Goal: Information Seeking & Learning: Learn about a topic

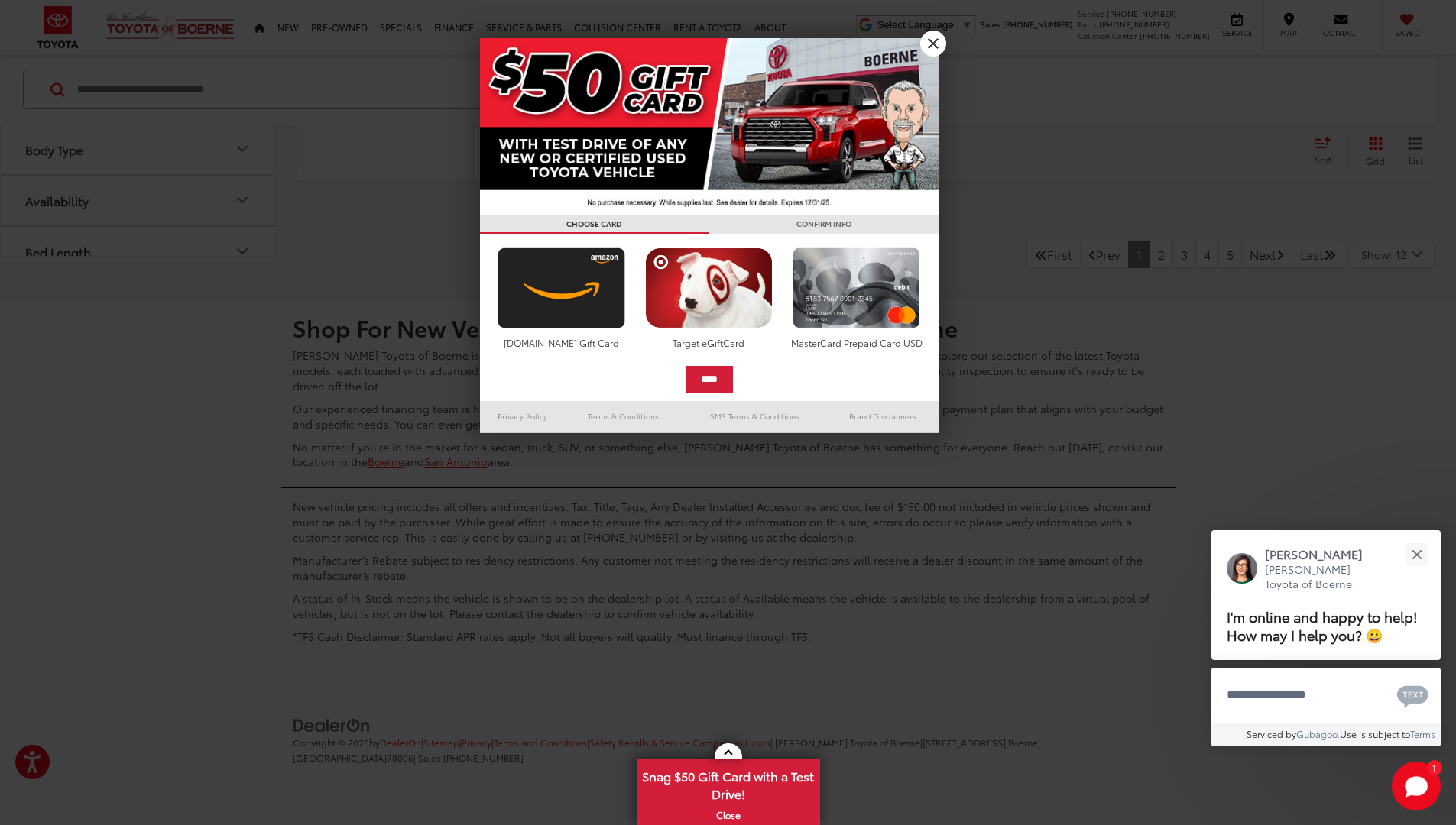
scroll to position [10982, 0]
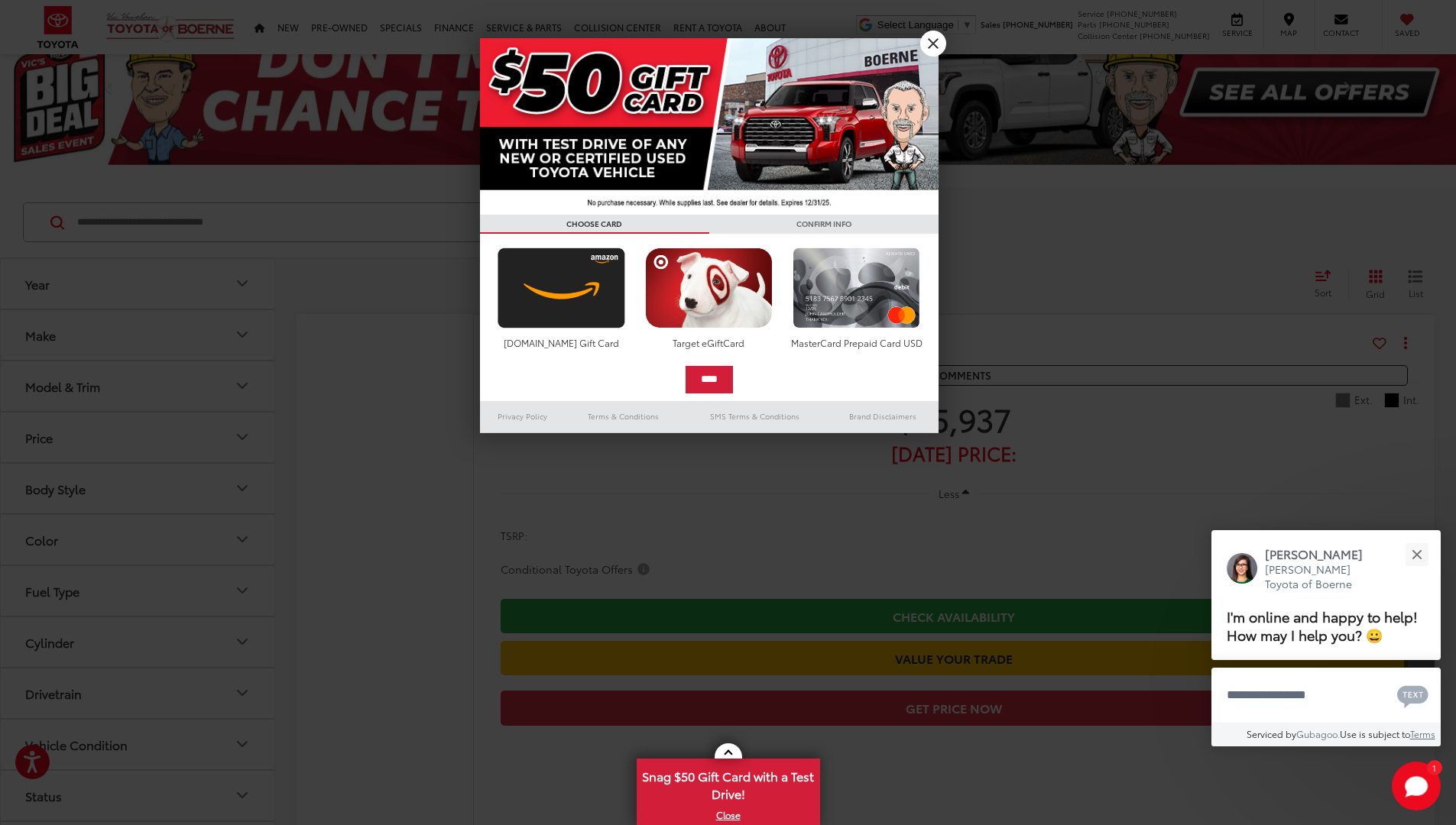
scroll to position [11059, 0]
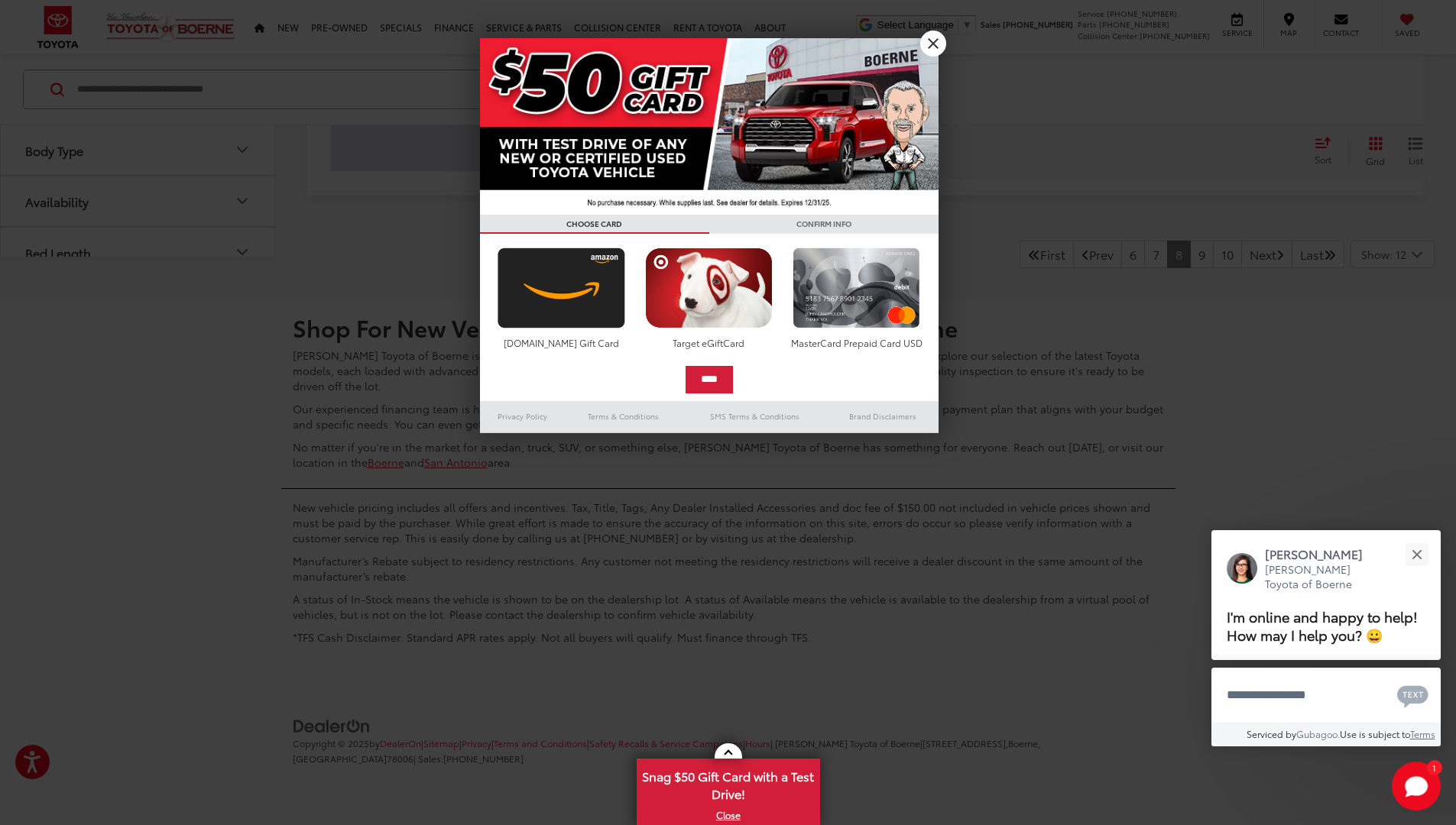
scroll to position [35, 0]
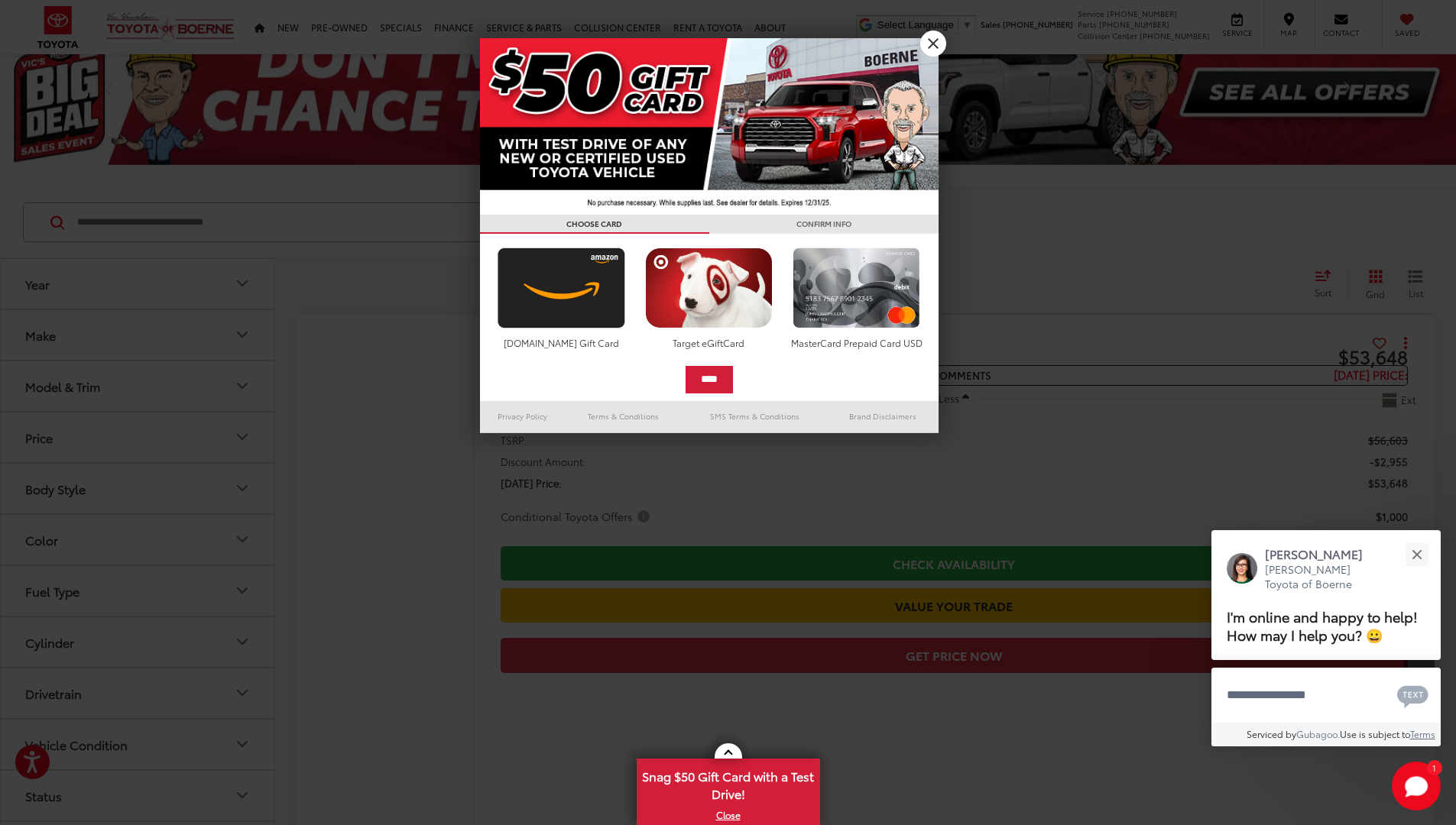
scroll to position [11059, 0]
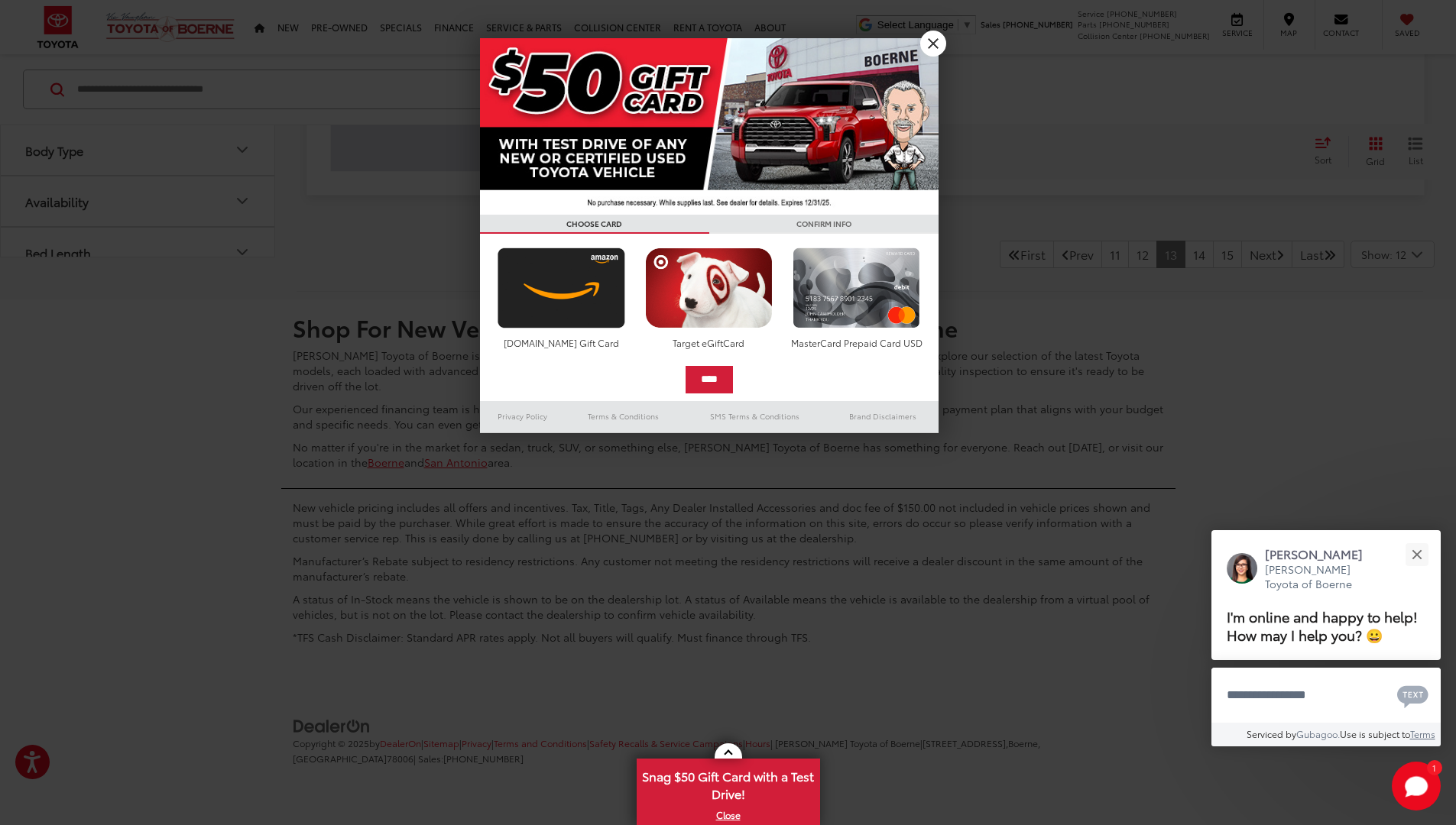
scroll to position [35, 0]
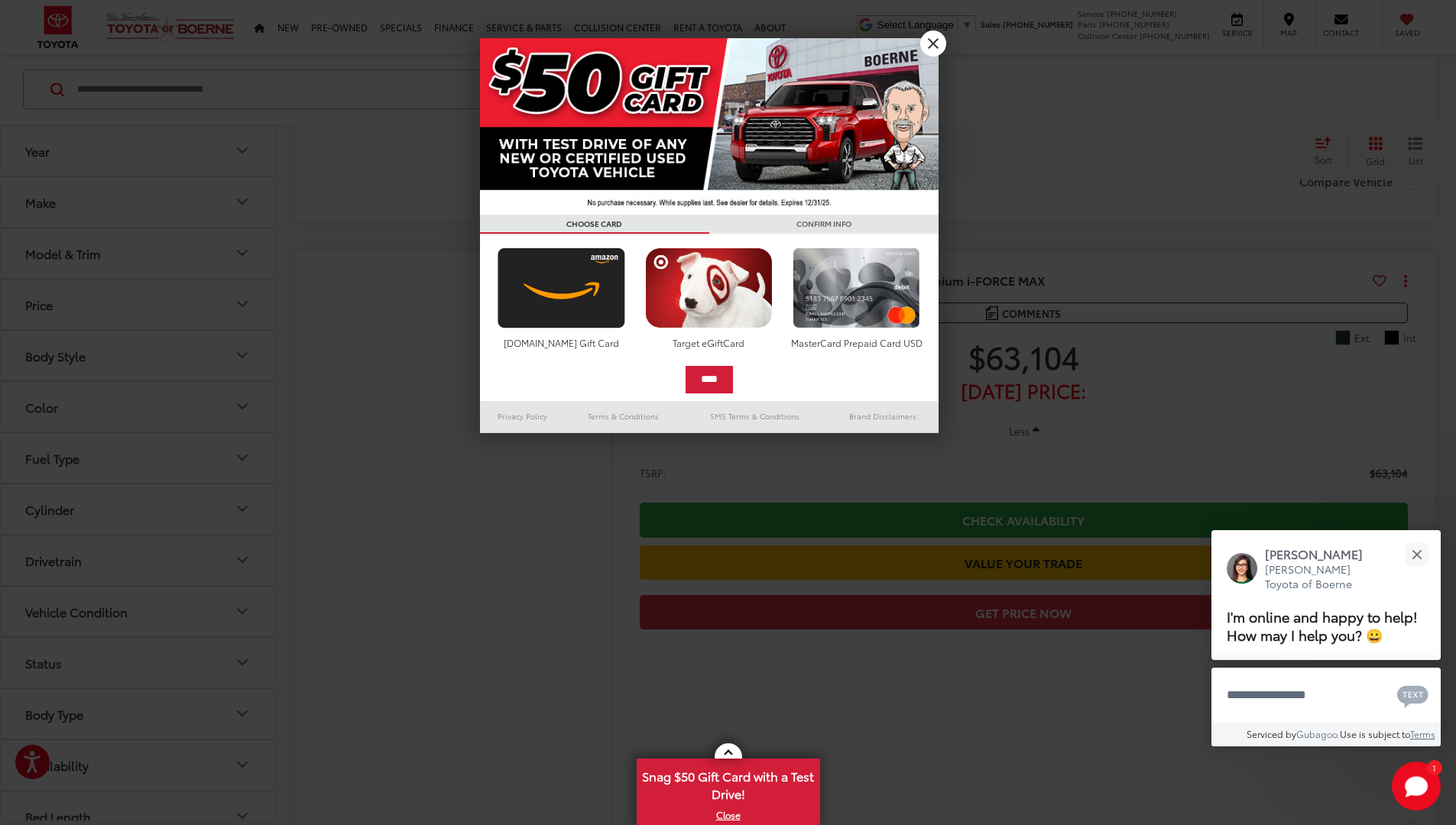
scroll to position [35, 0]
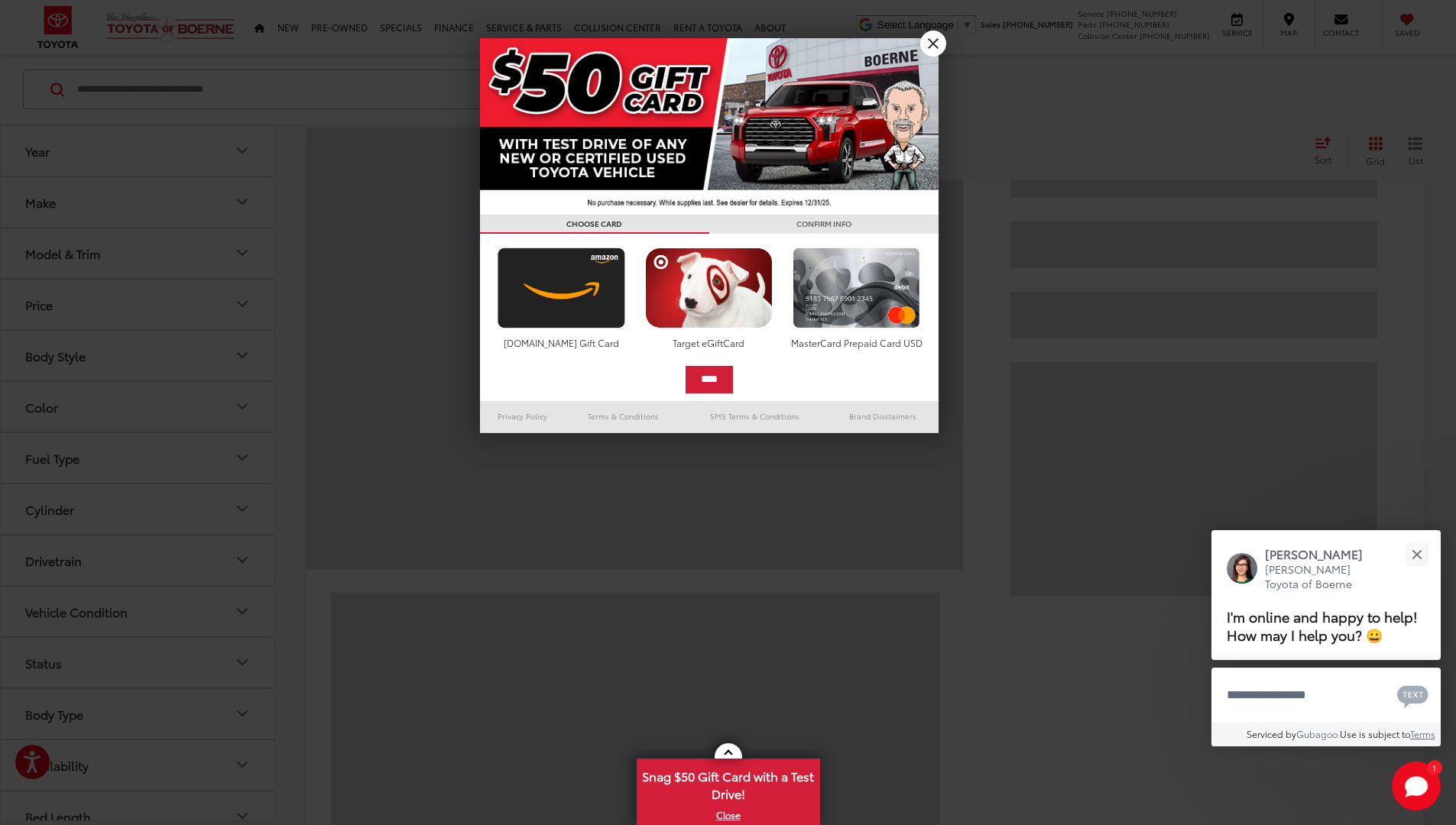
scroll to position [35, 0]
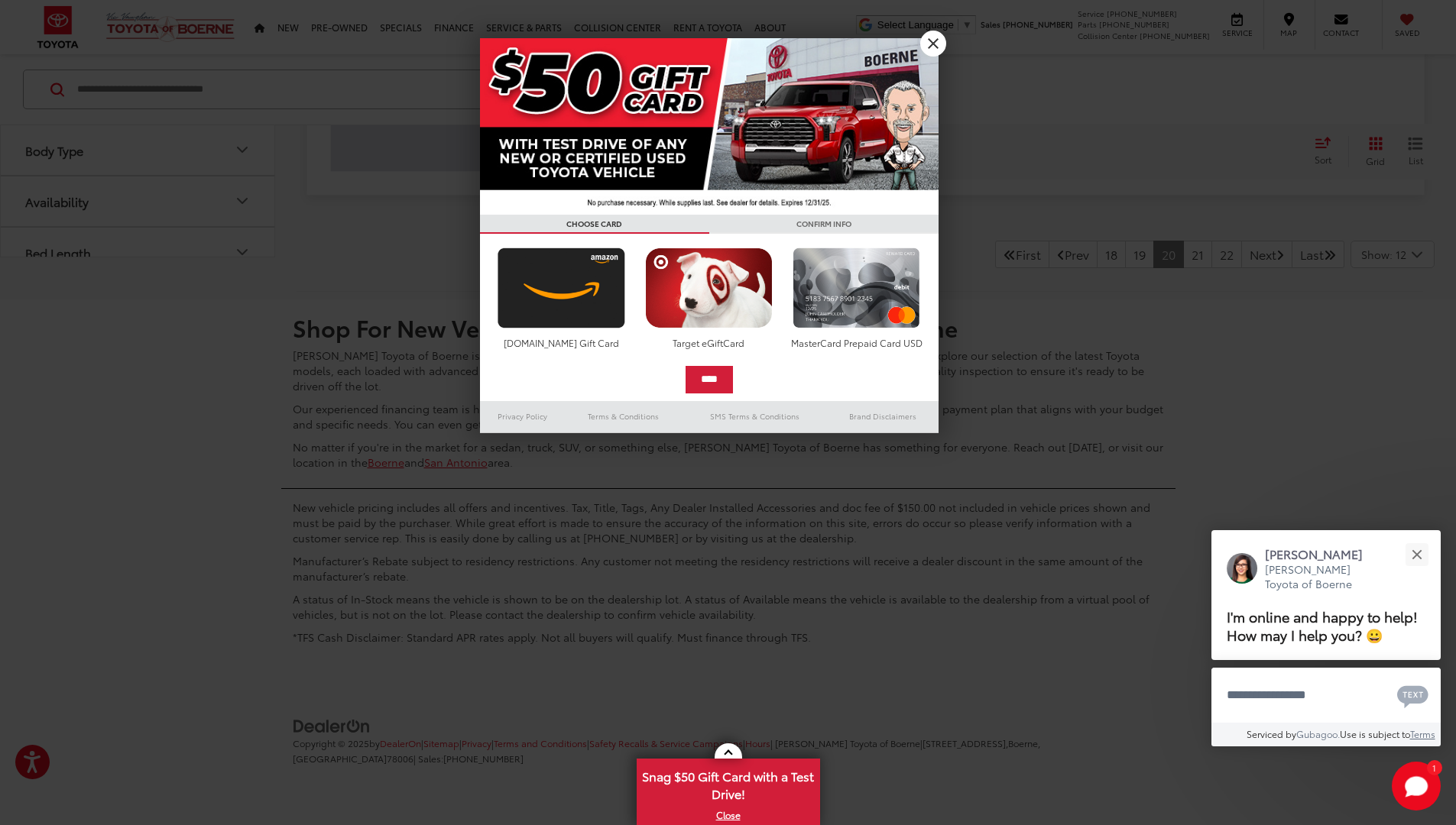
scroll to position [35, 0]
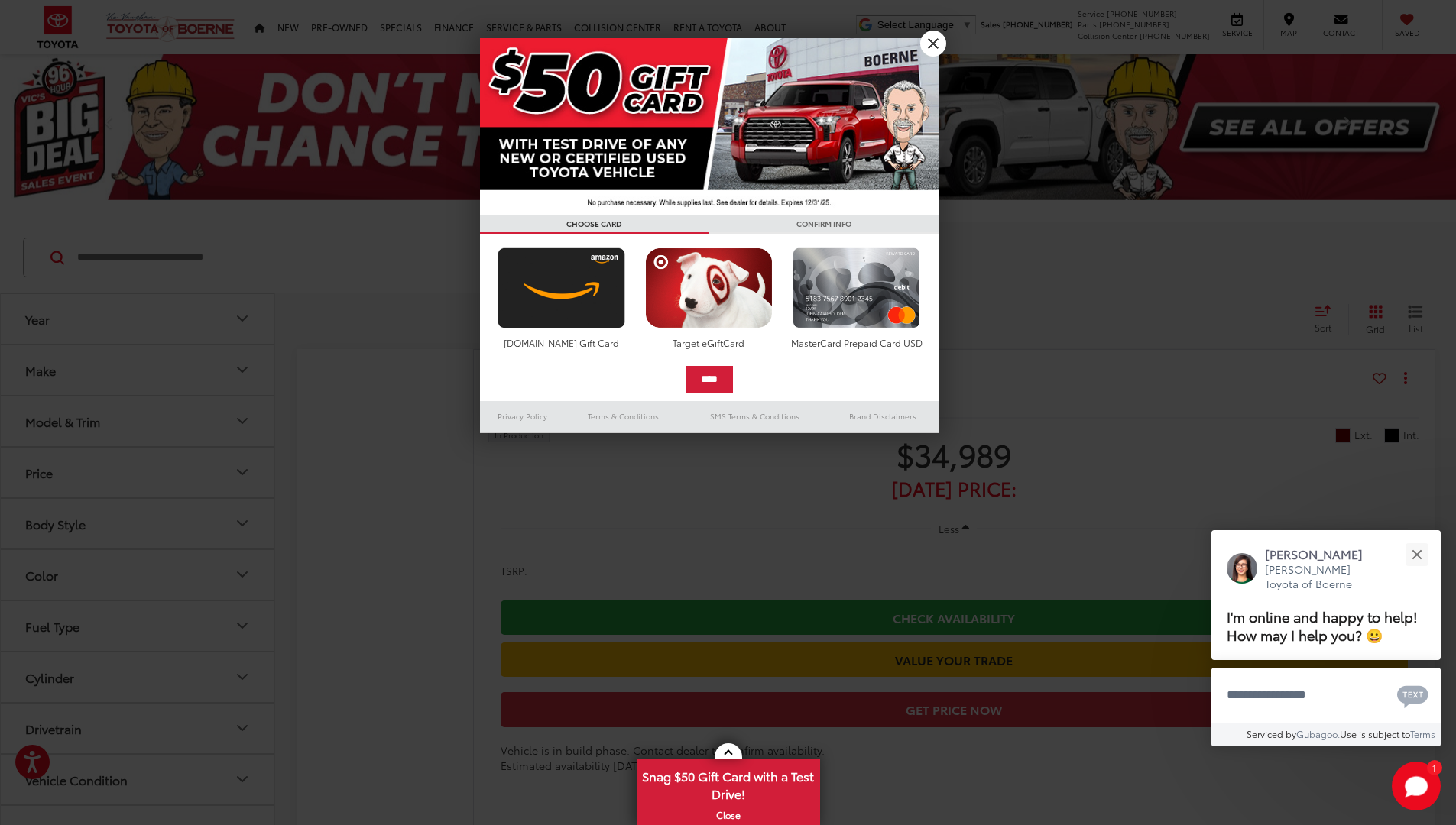
scroll to position [10619, 0]
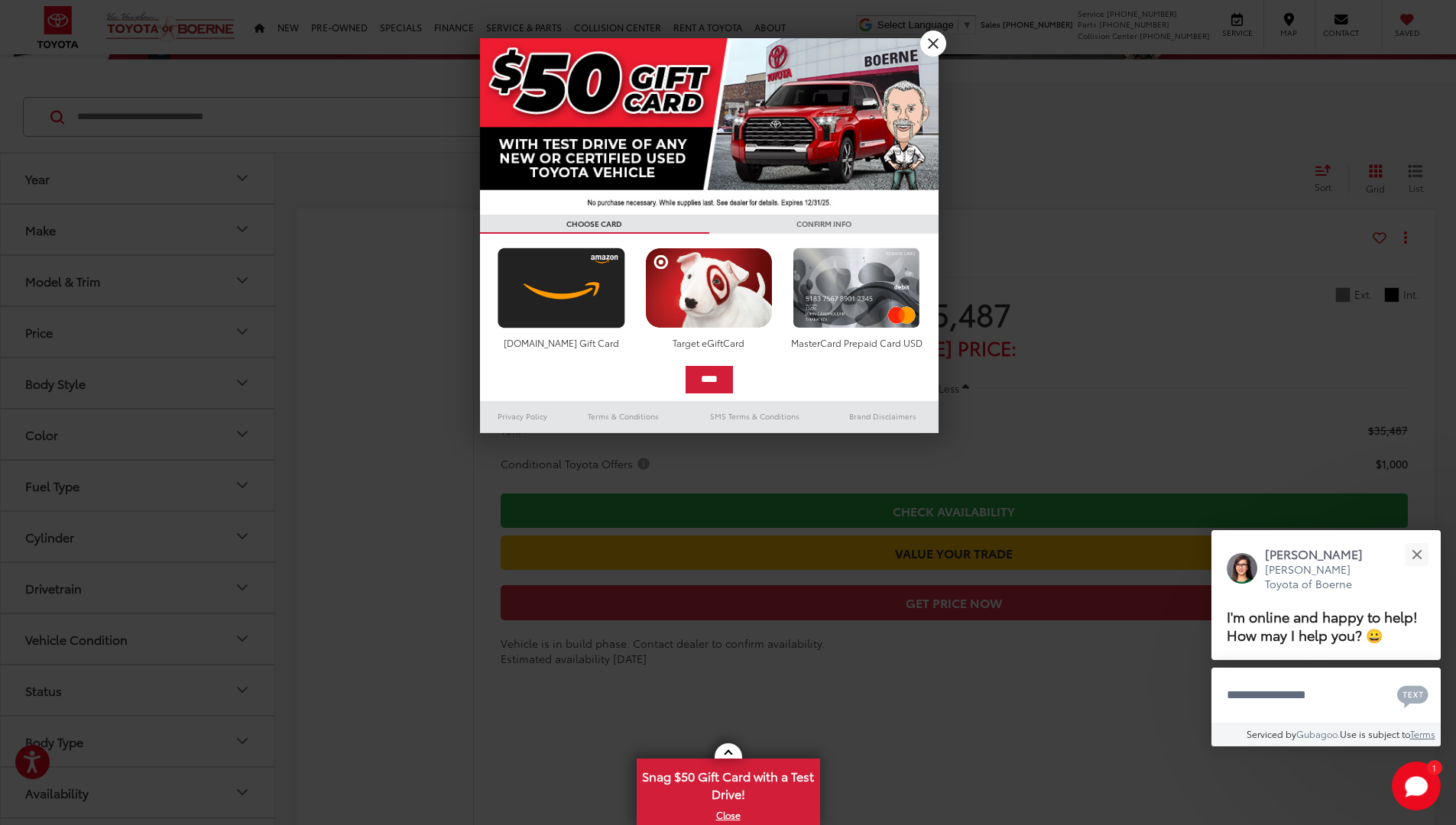
scroll to position [35, 0]
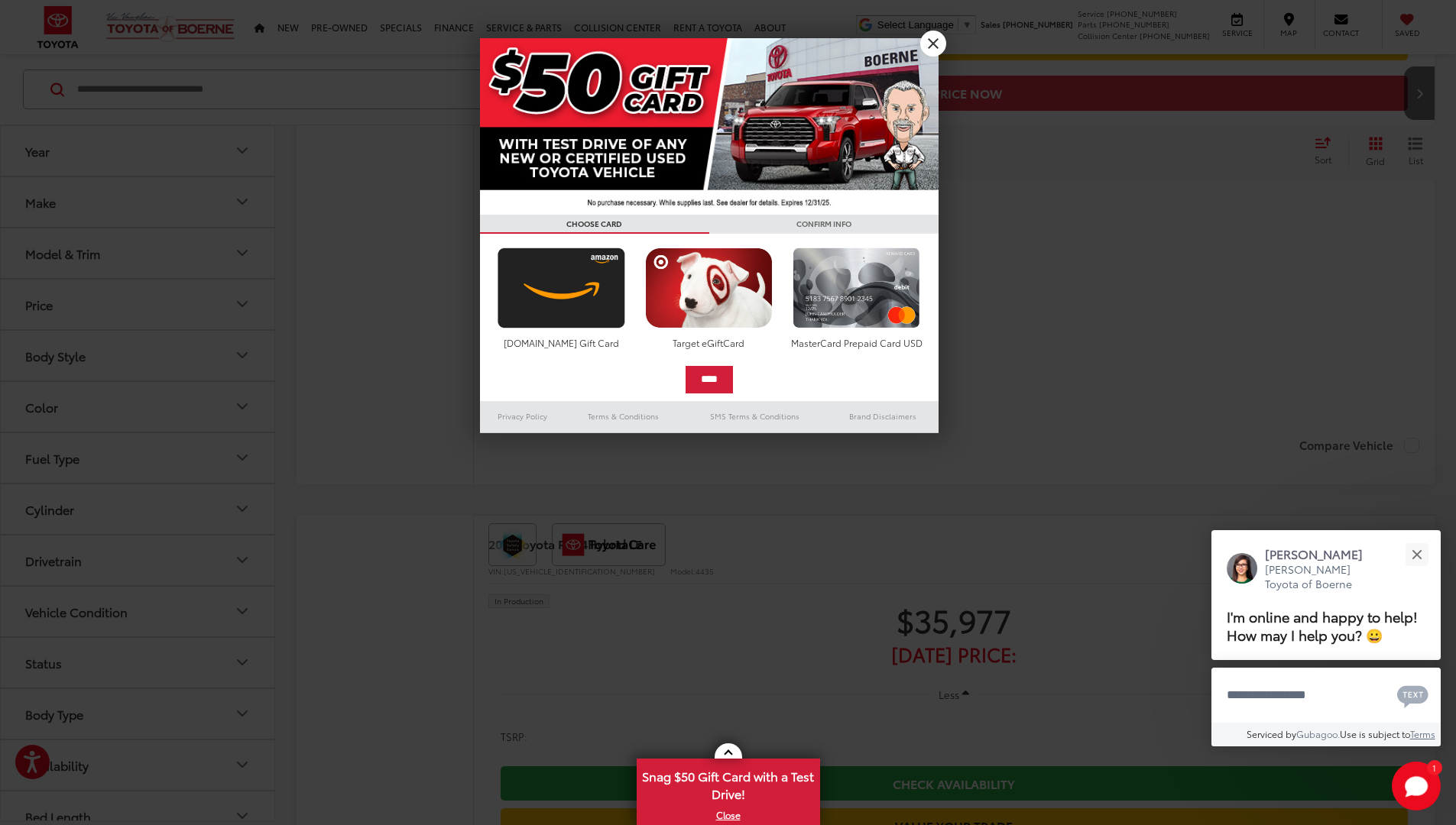
scroll to position [35, 0]
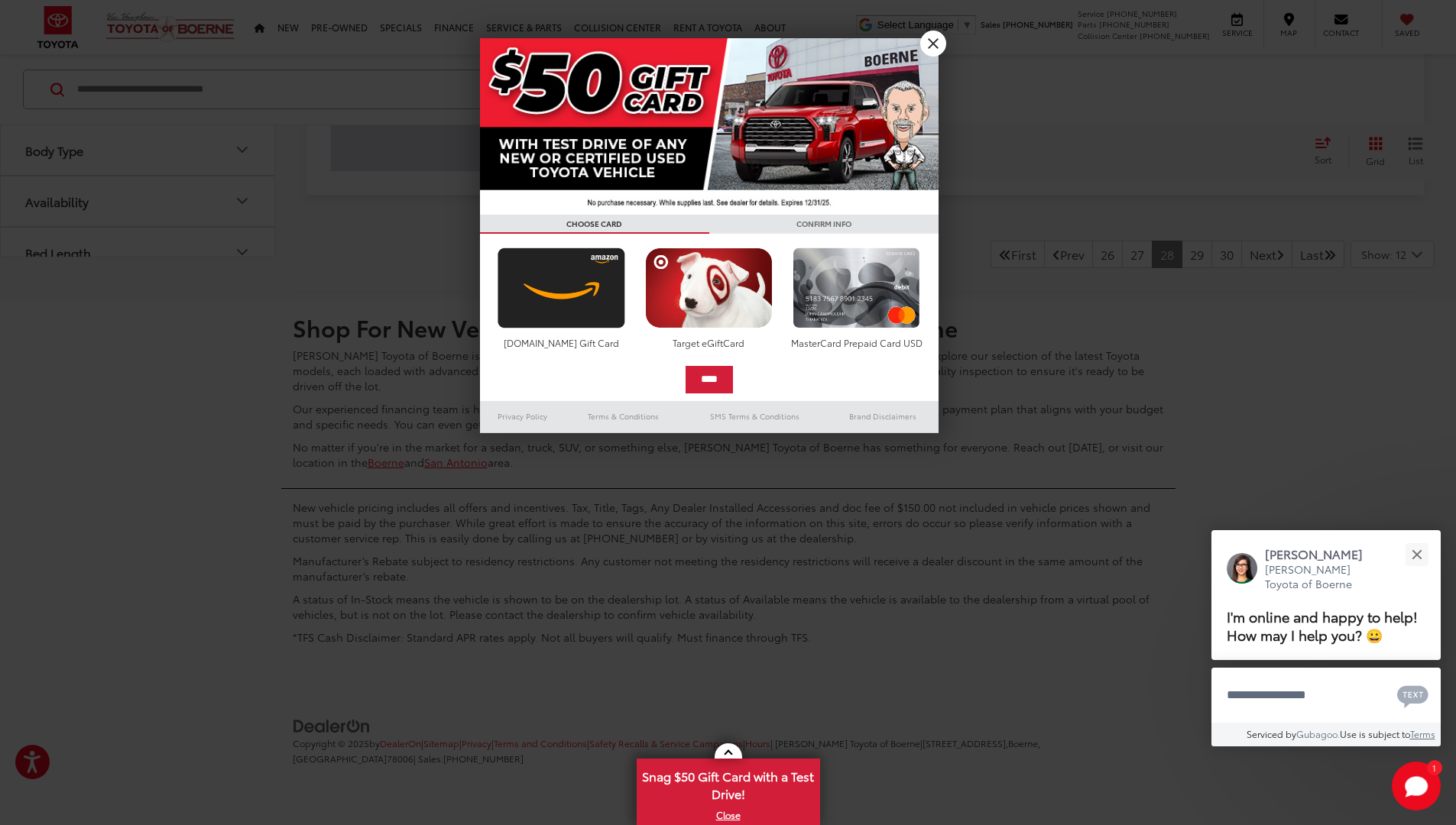
scroll to position [35, 0]
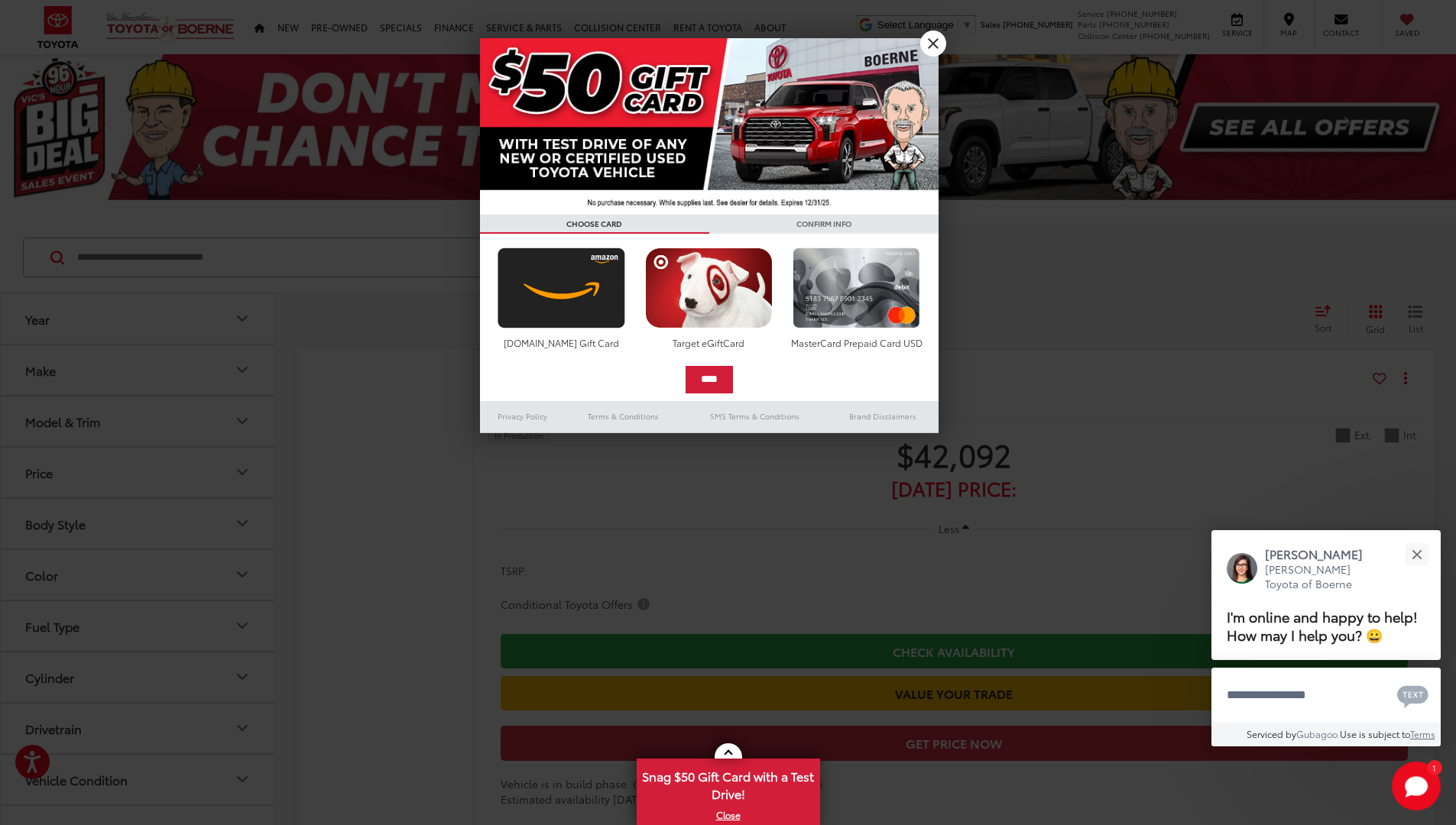
scroll to position [10967, 0]
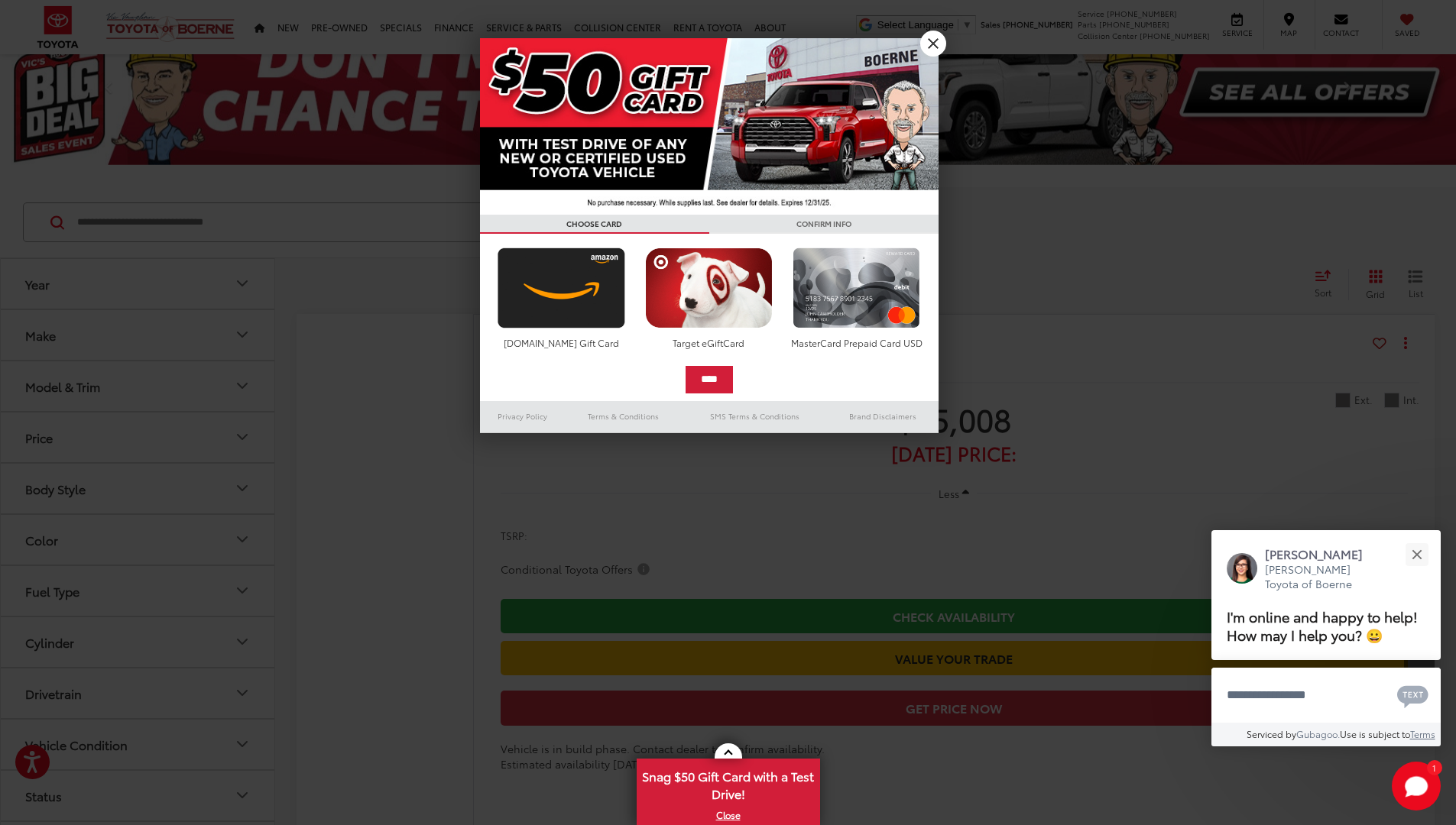
scroll to position [10793, 0]
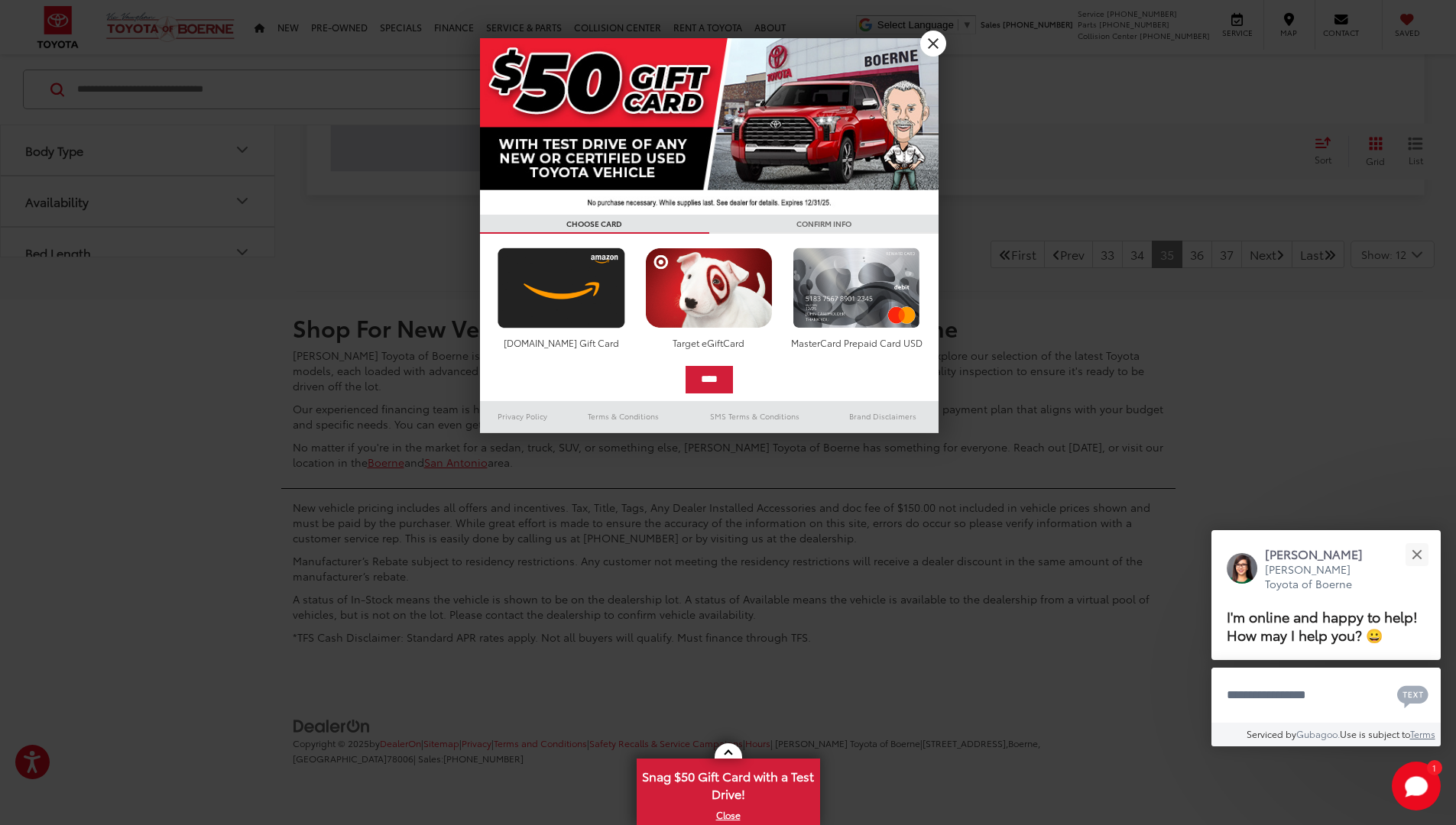
scroll to position [35, 0]
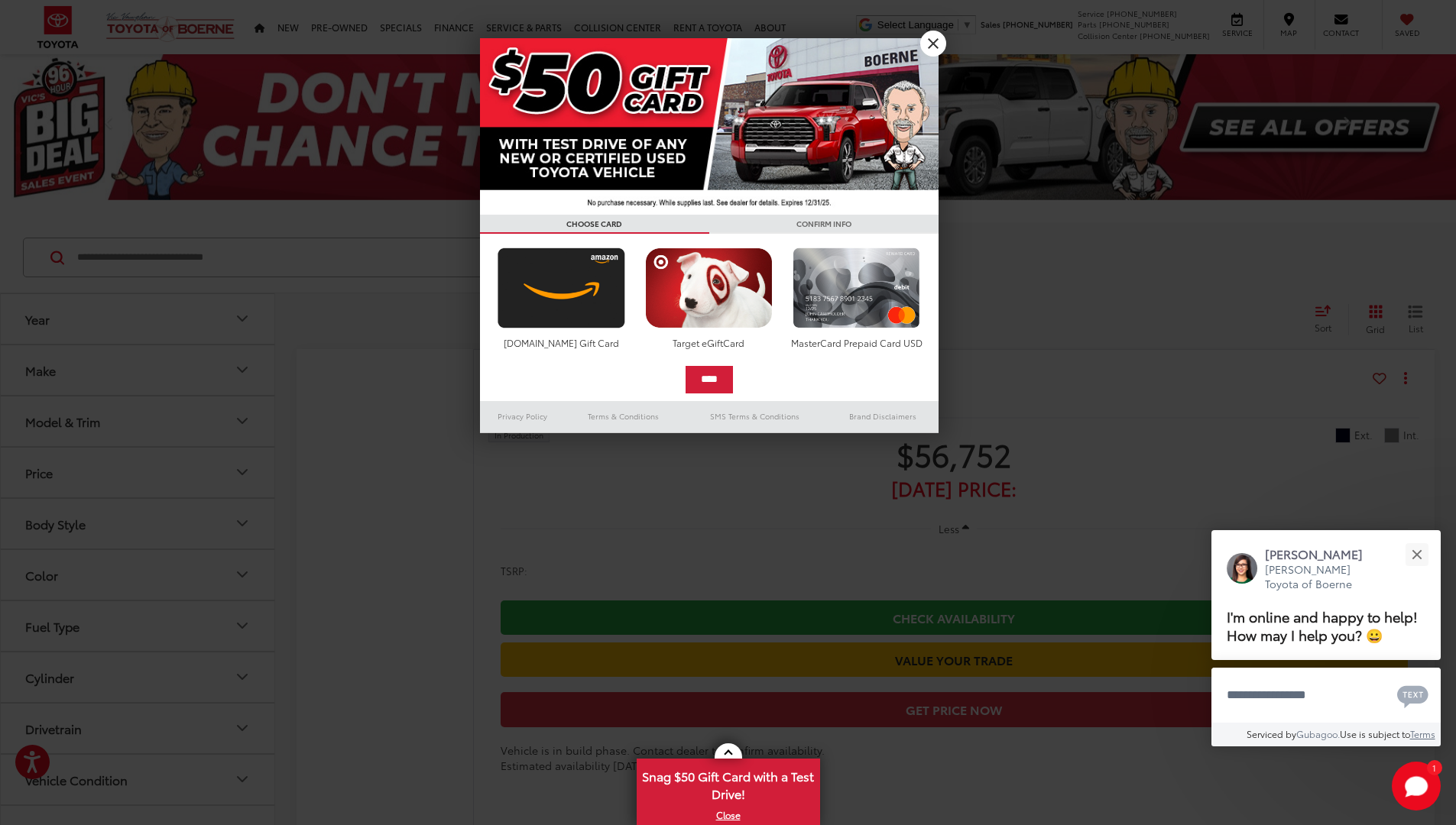
scroll to position [9750, 0]
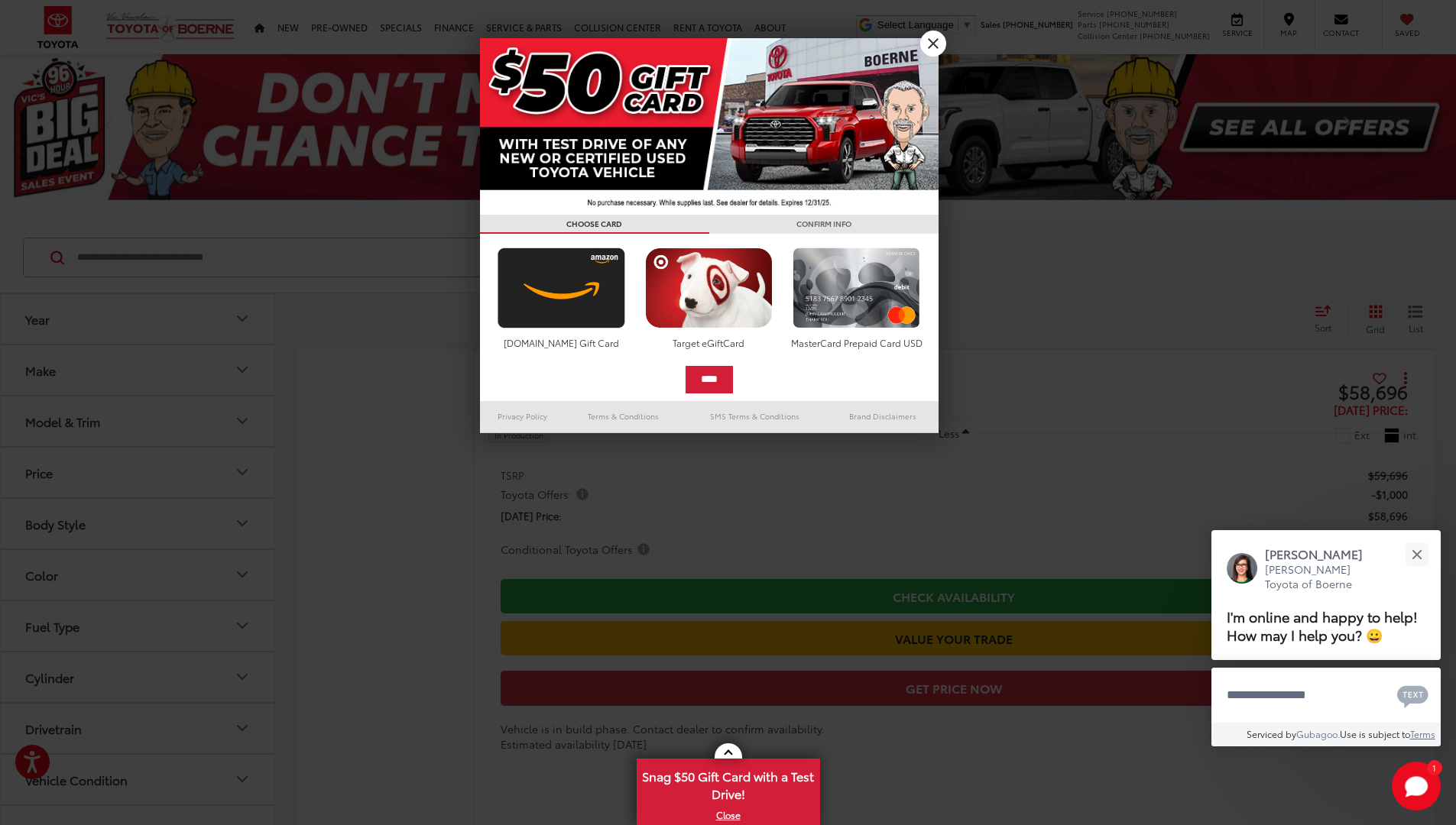
scroll to position [9575, 0]
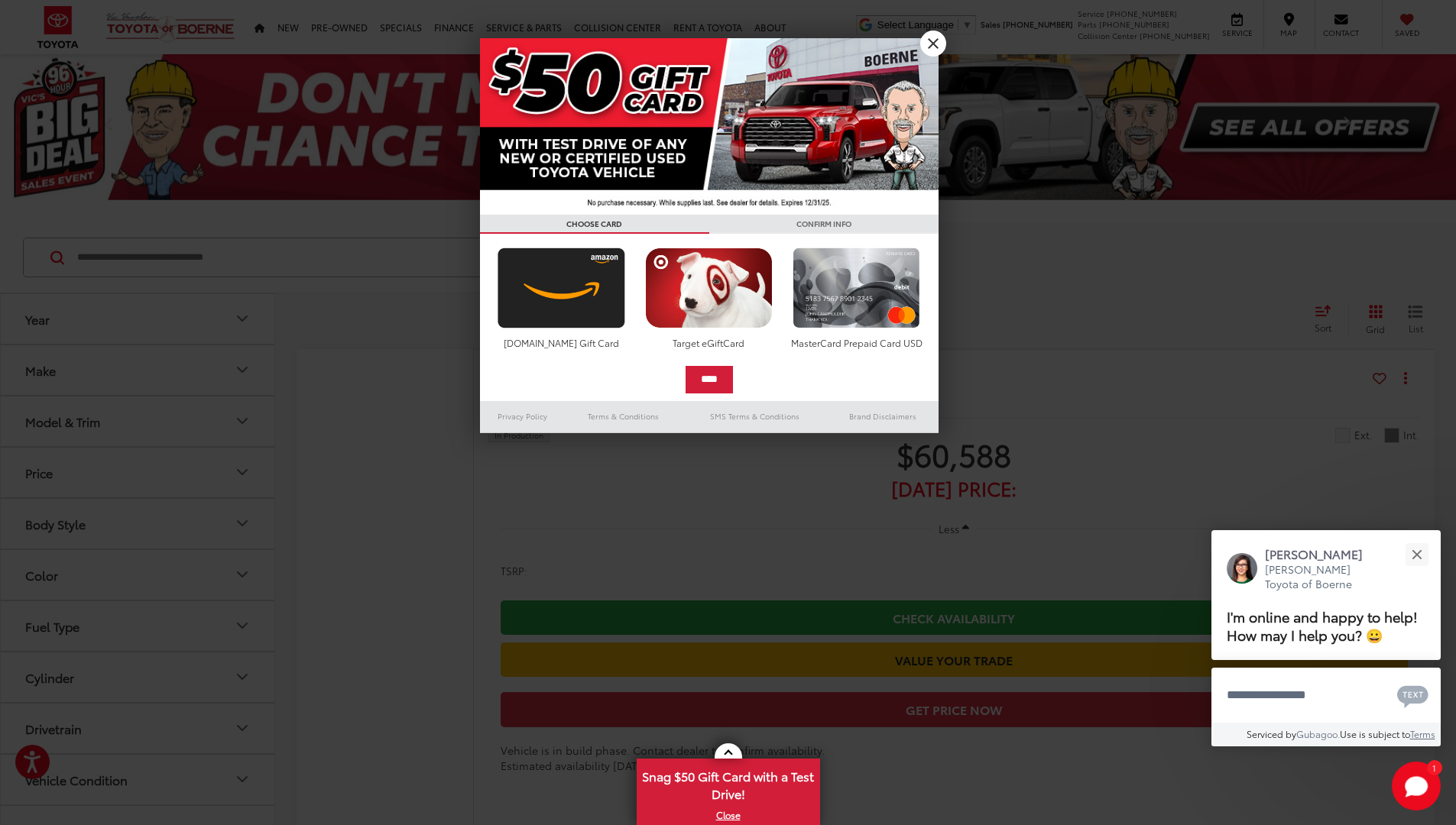
scroll to position [35, 0]
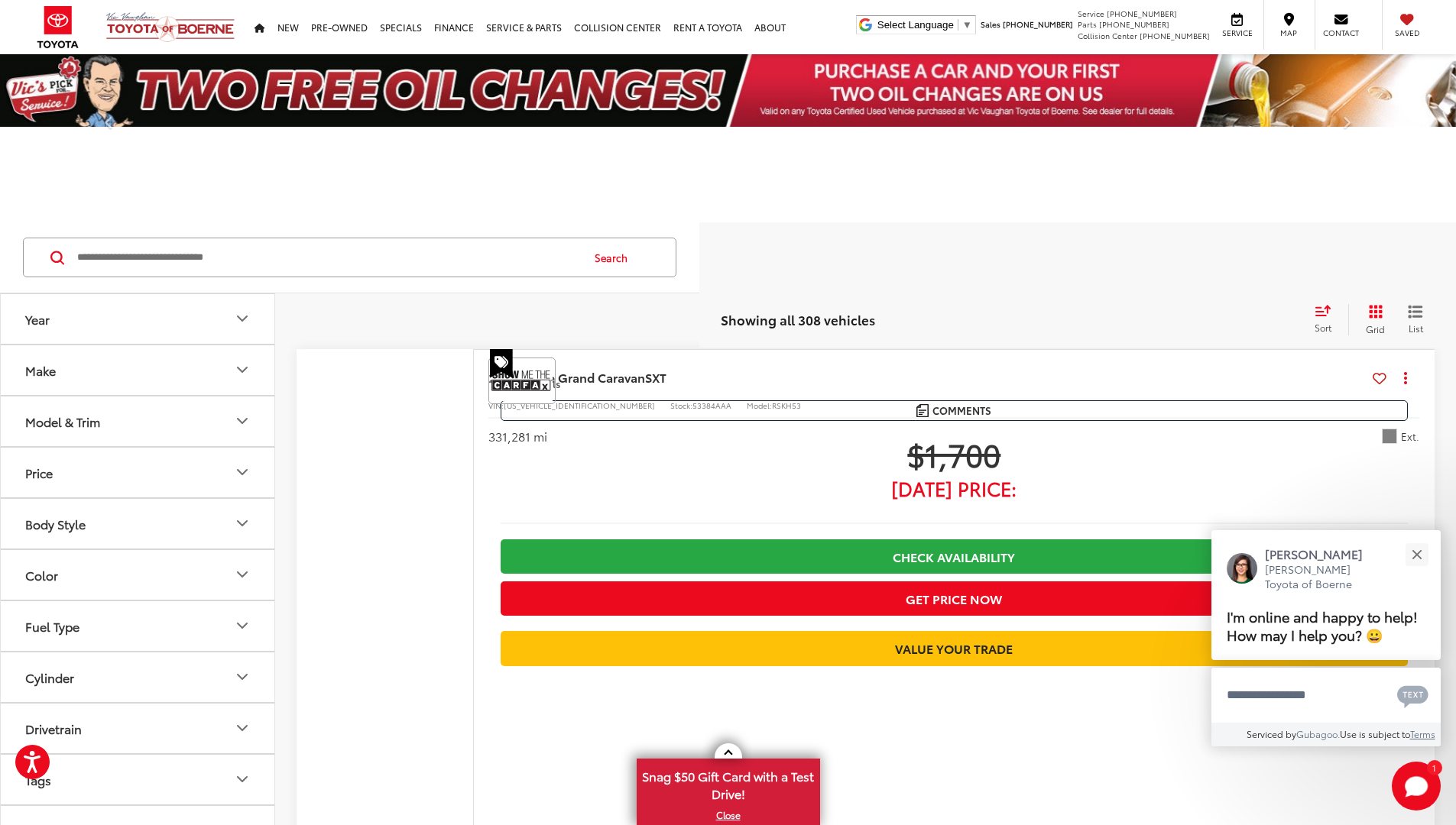
scroll to position [10459, 0]
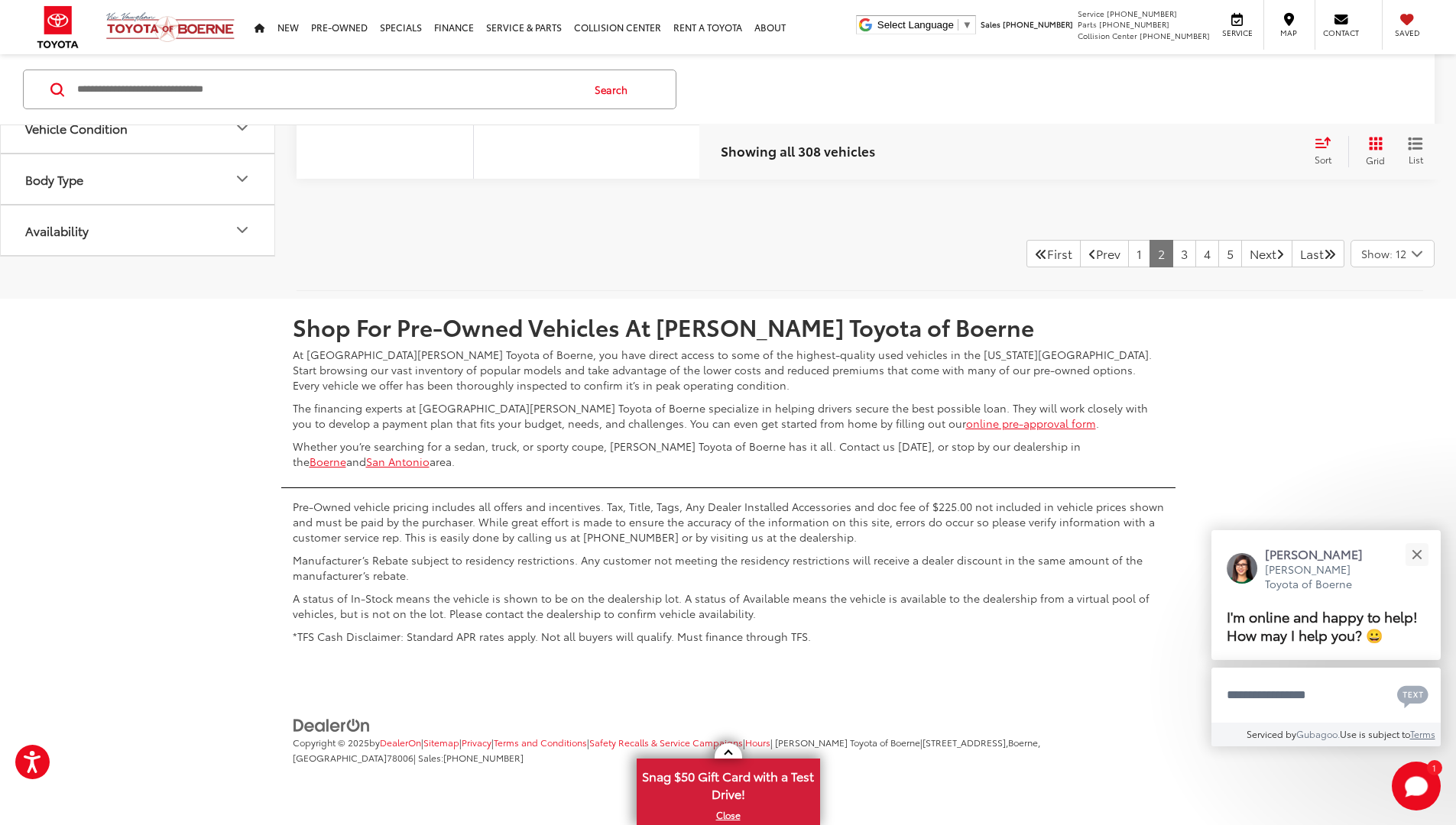
scroll to position [35, 0]
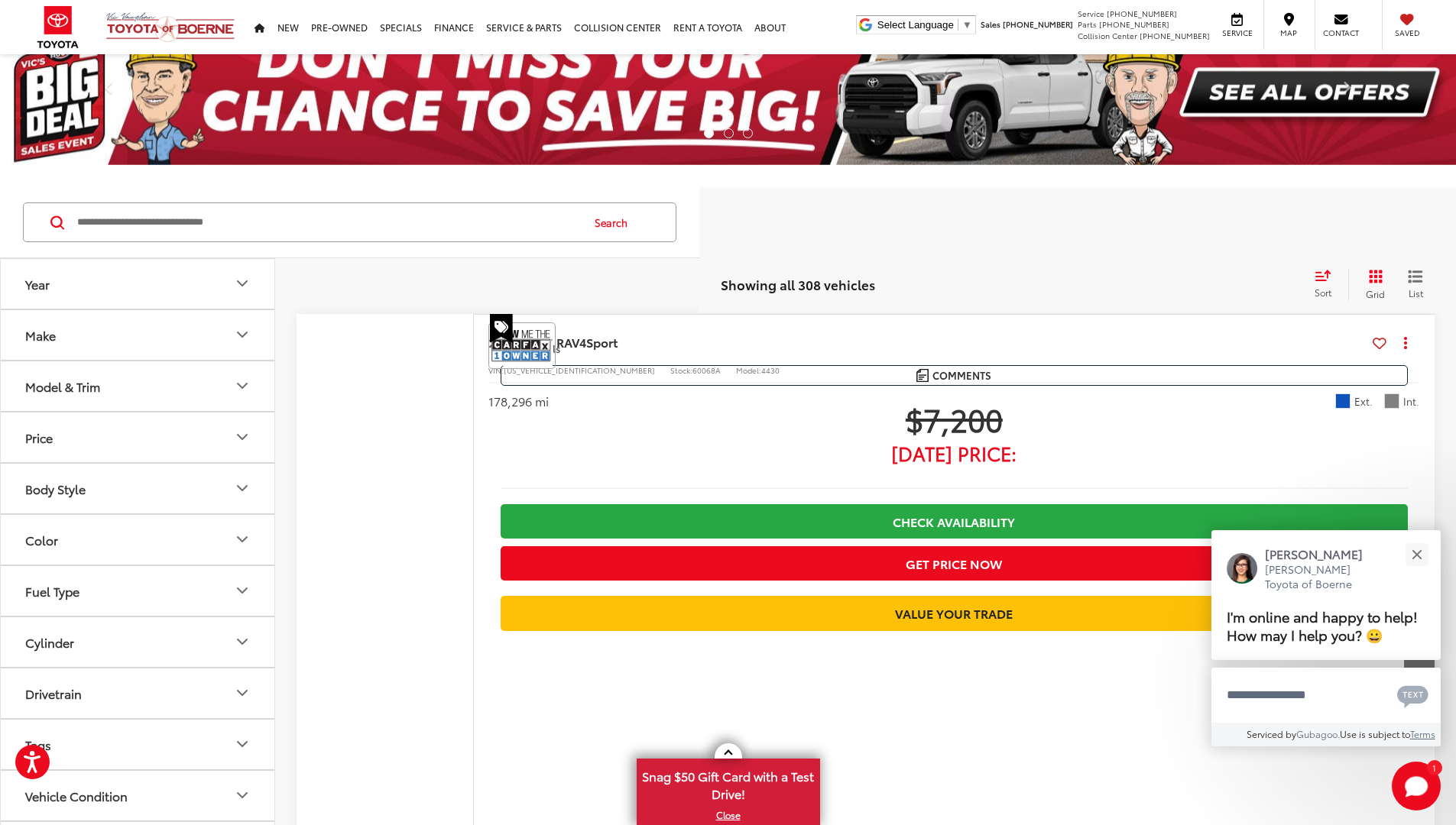
scroll to position [10512, 0]
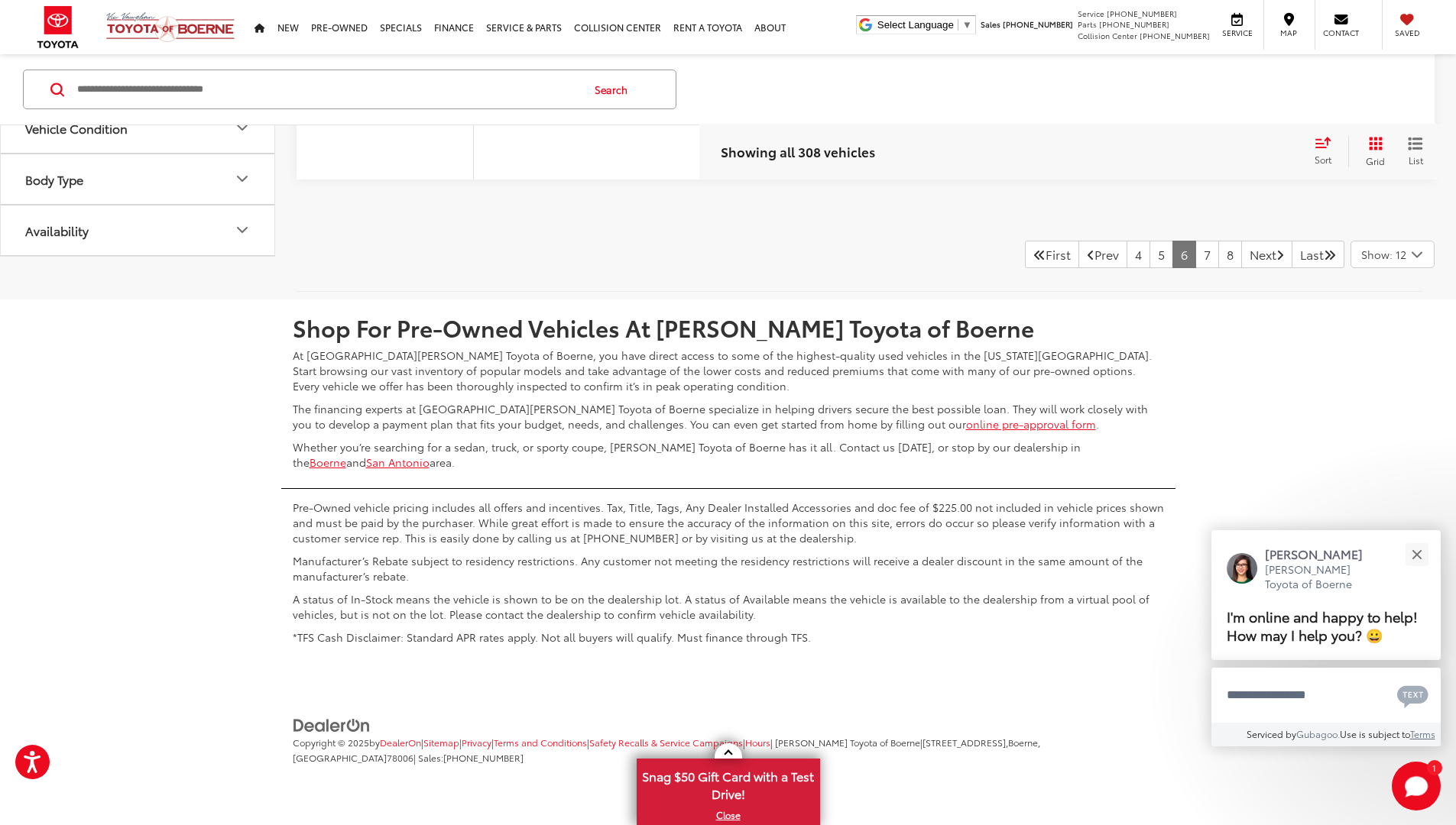
scroll to position [35, 0]
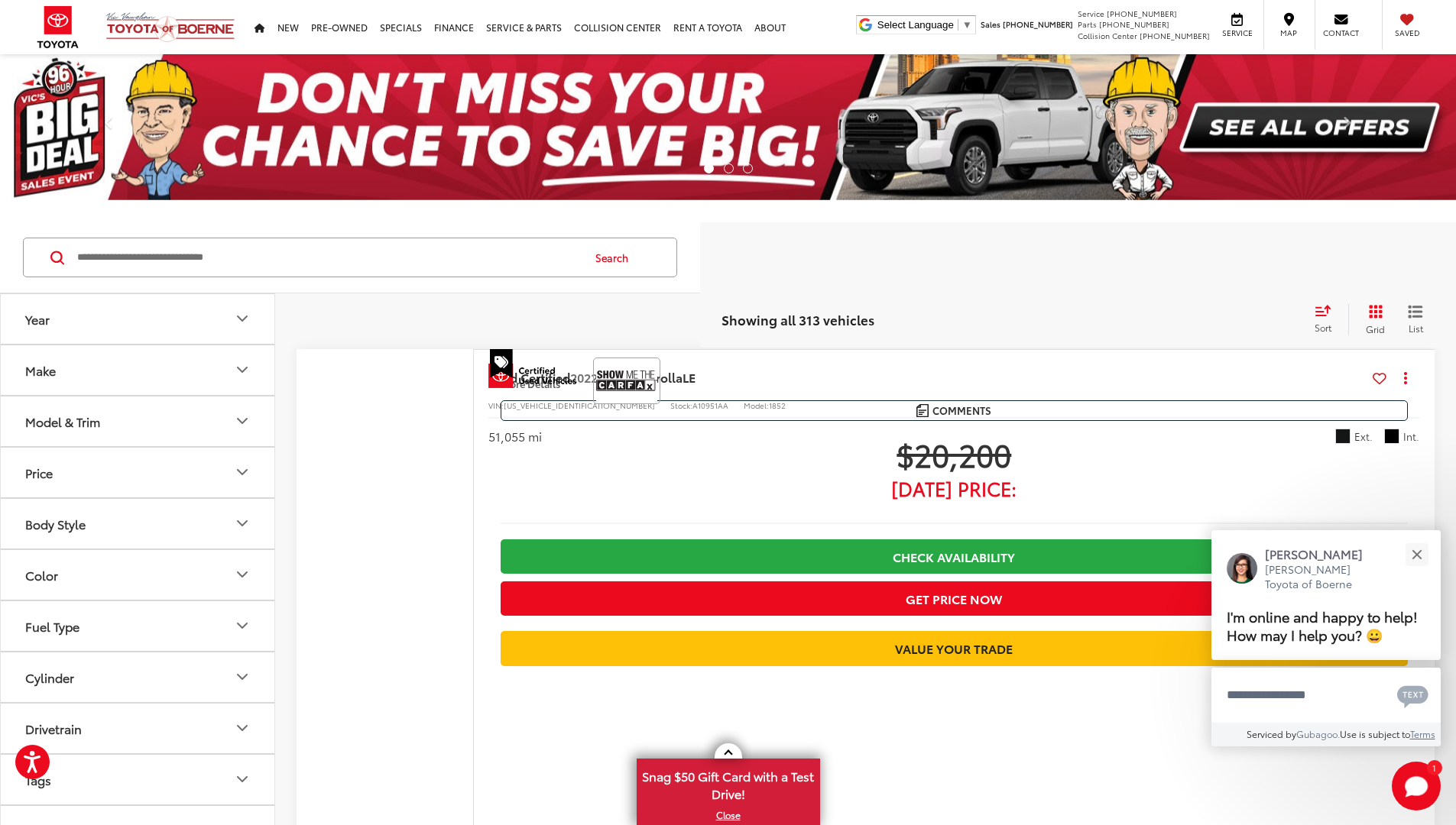
scroll to position [11135, 0]
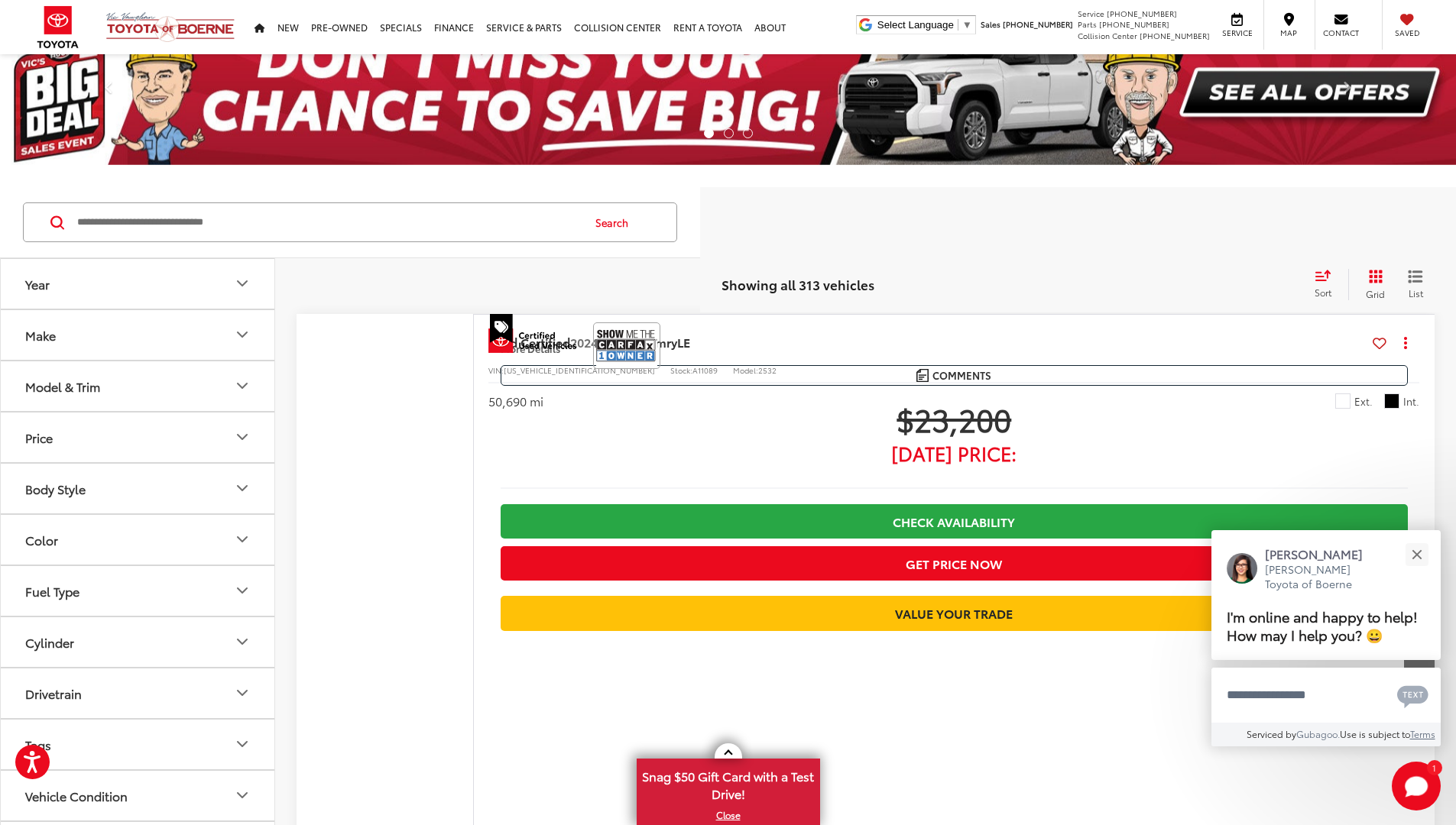
scroll to position [11073, 0]
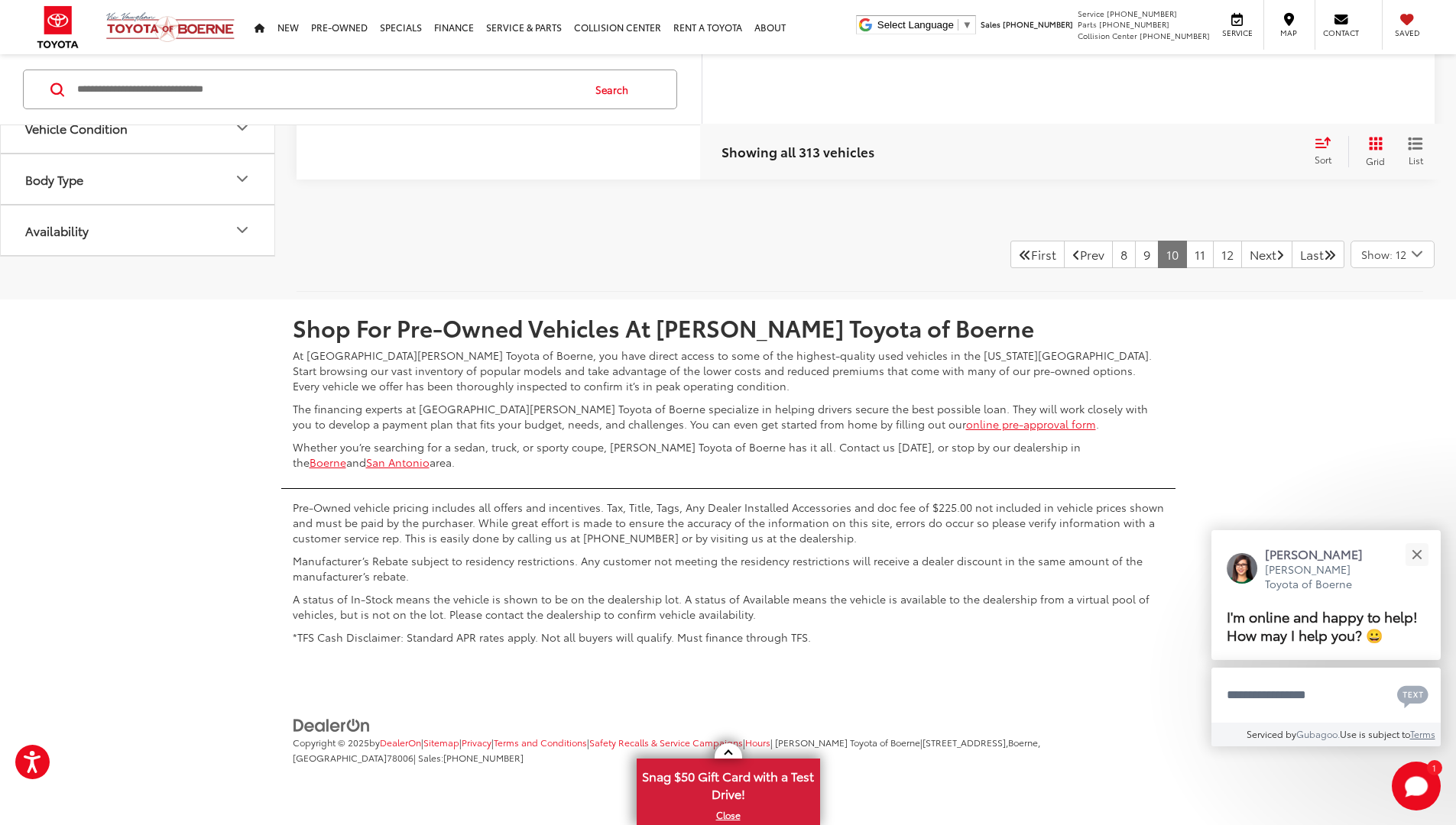
scroll to position [35, 0]
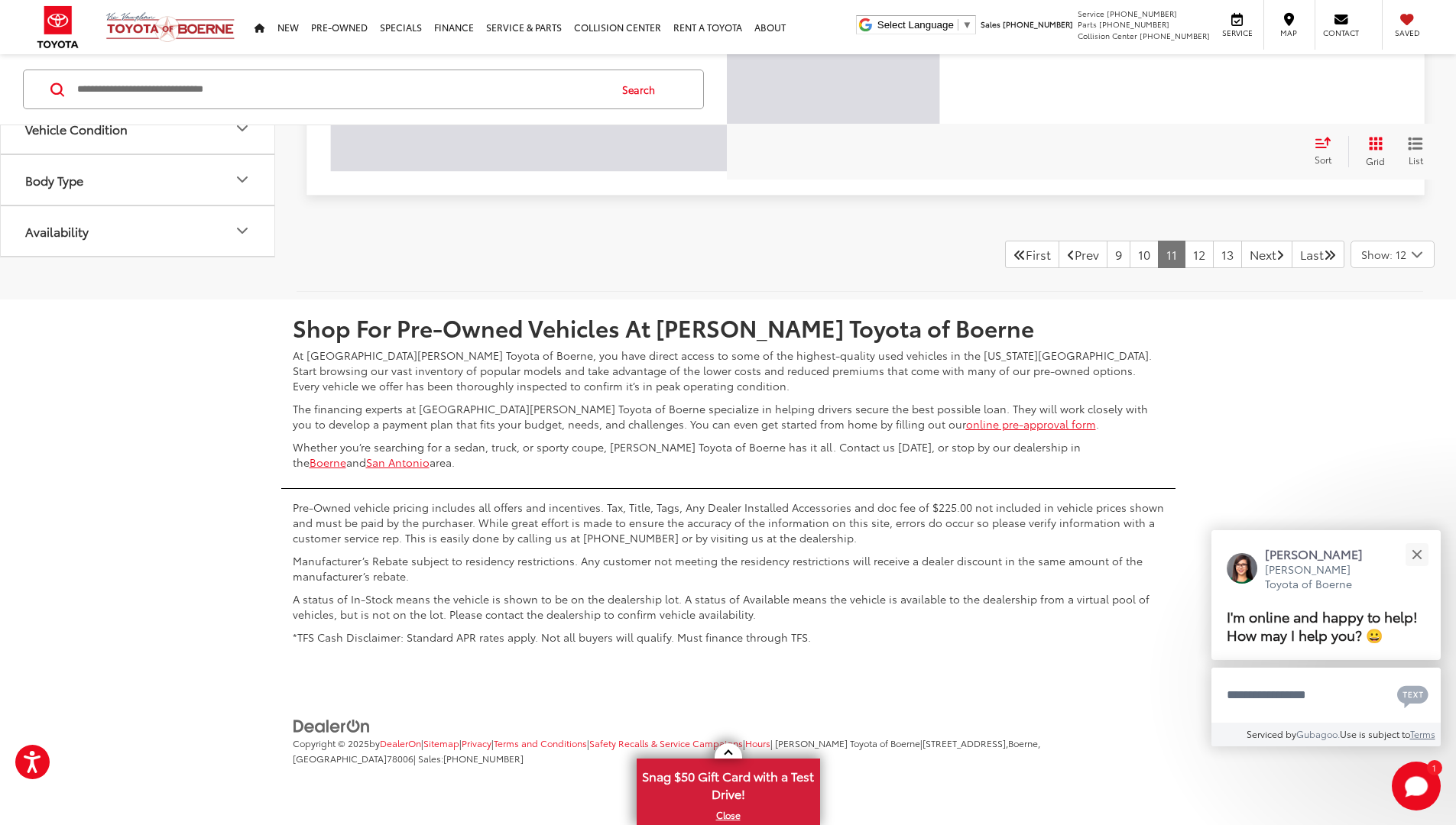
scroll to position [35, 0]
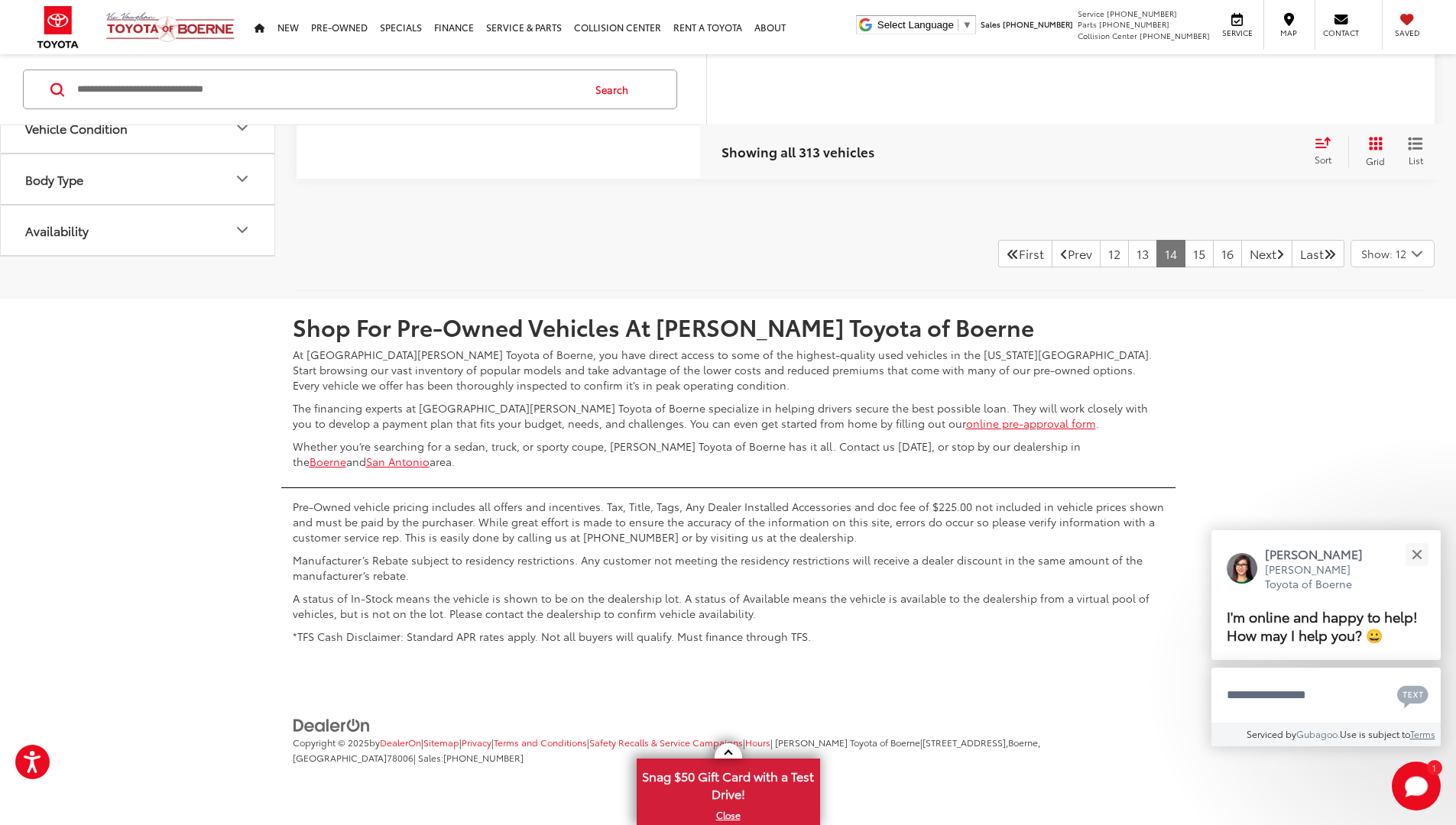
scroll to position [35, 0]
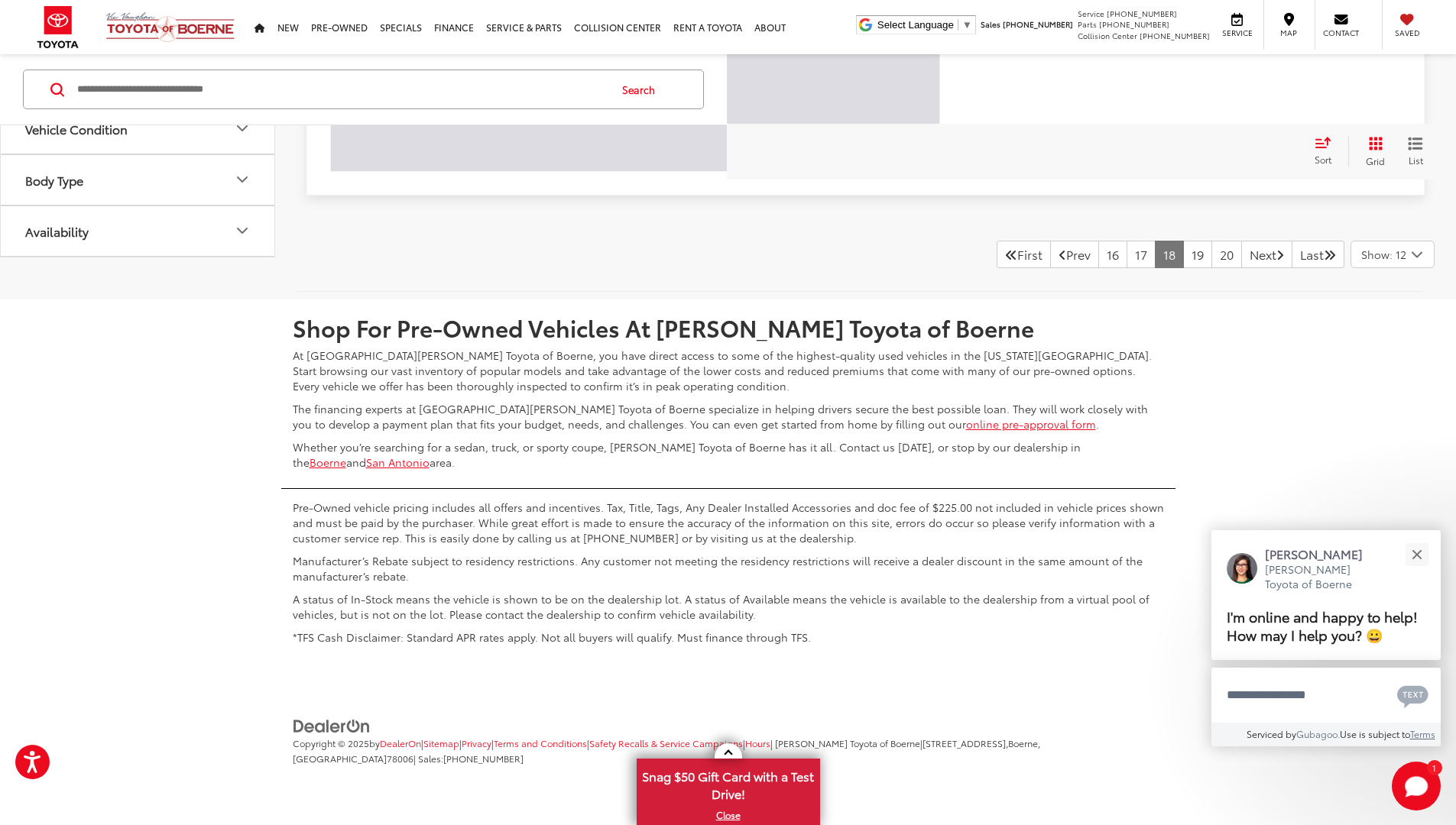
scroll to position [35, 0]
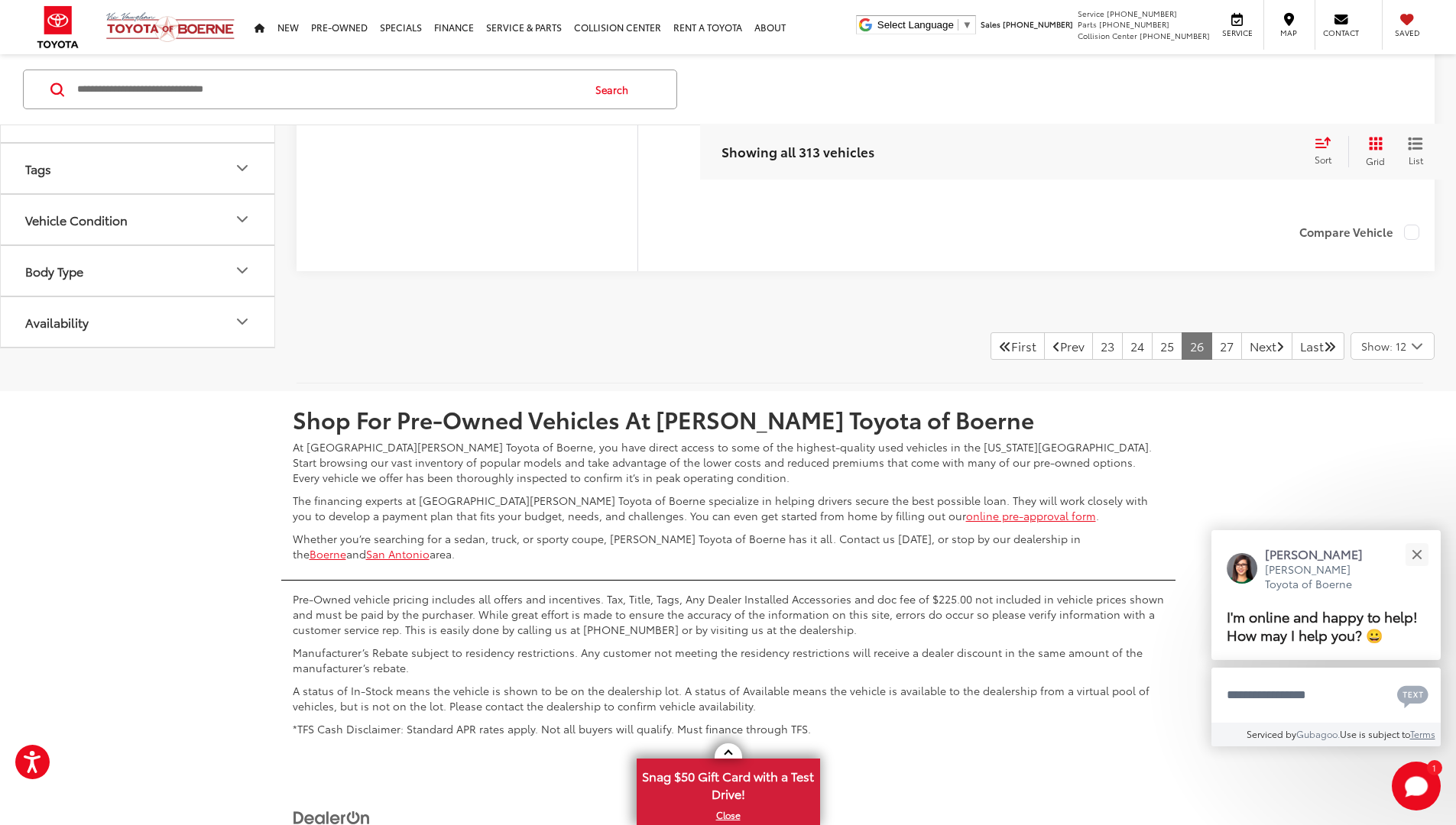
scroll to position [35, 0]
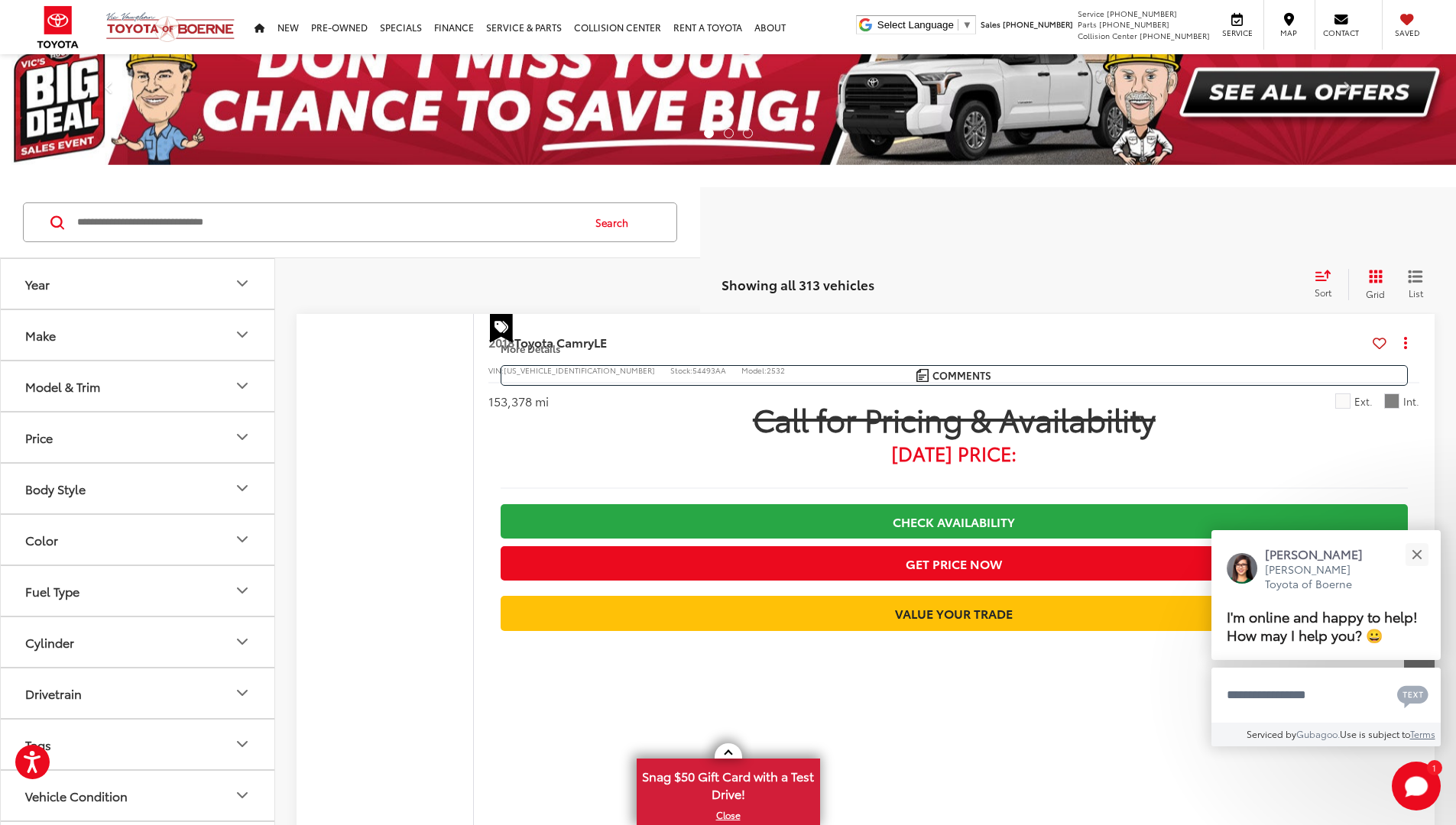
scroll to position [920, 0]
